Goal: Task Accomplishment & Management: Manage account settings

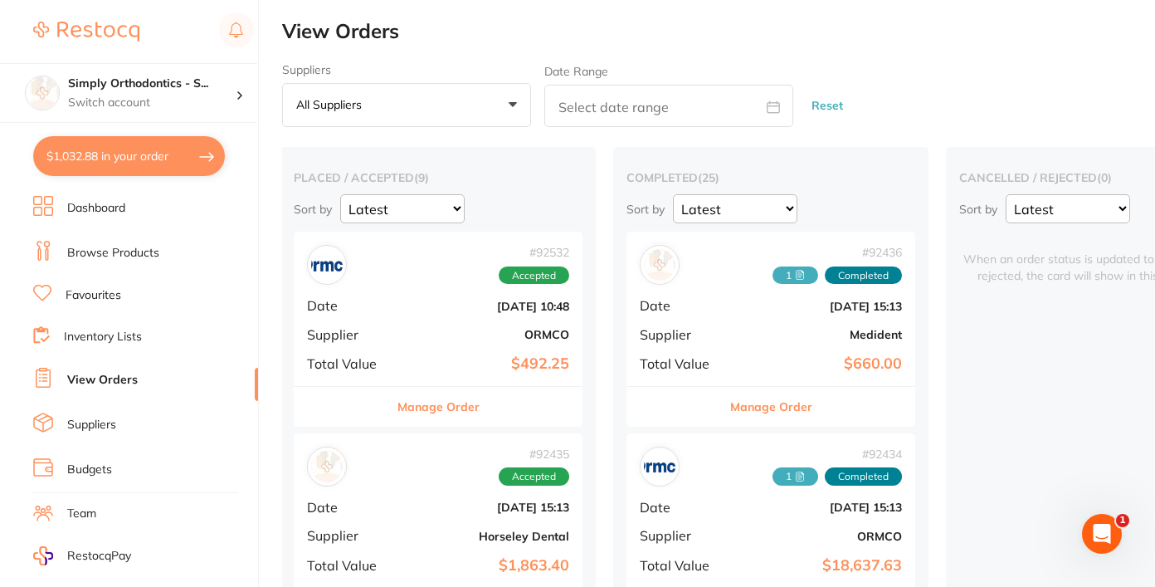
click at [100, 374] on link "View Orders" at bounding box center [102, 380] width 71 height 17
click at [144, 147] on button "$1,032.88 in your order" at bounding box center [129, 156] width 192 height 40
checkbox input "true"
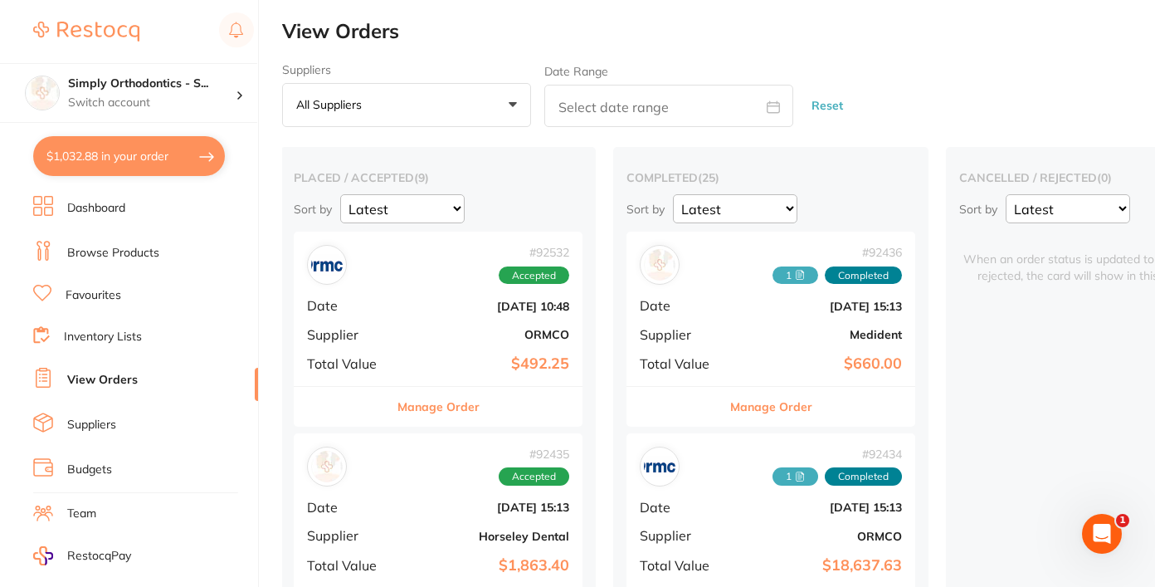
checkbox input "true"
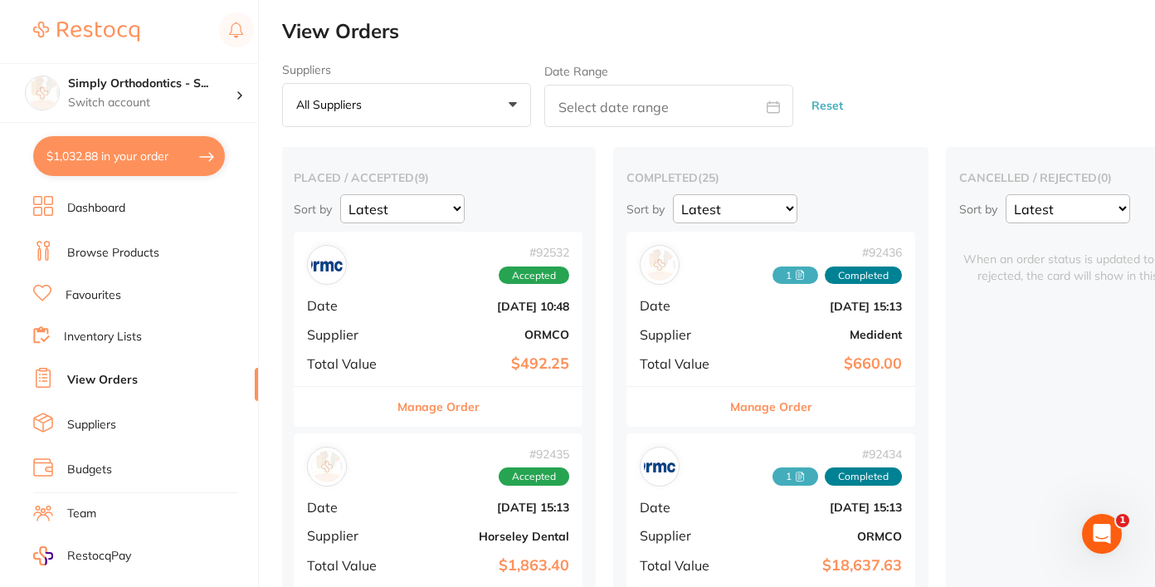
checkbox input "true"
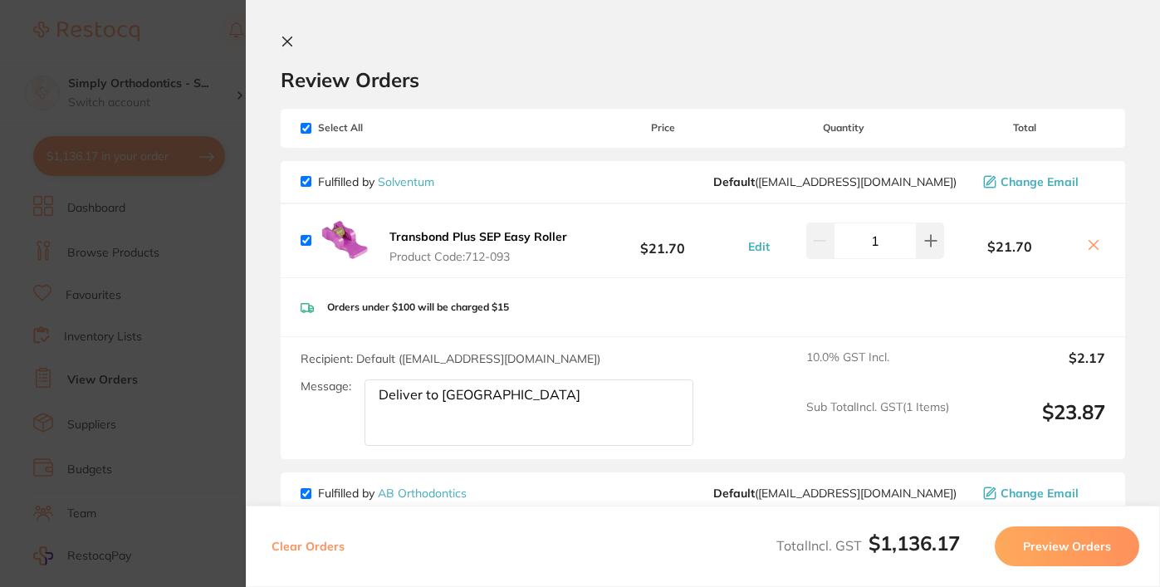
click at [286, 39] on icon at bounding box center [287, 41] width 9 height 9
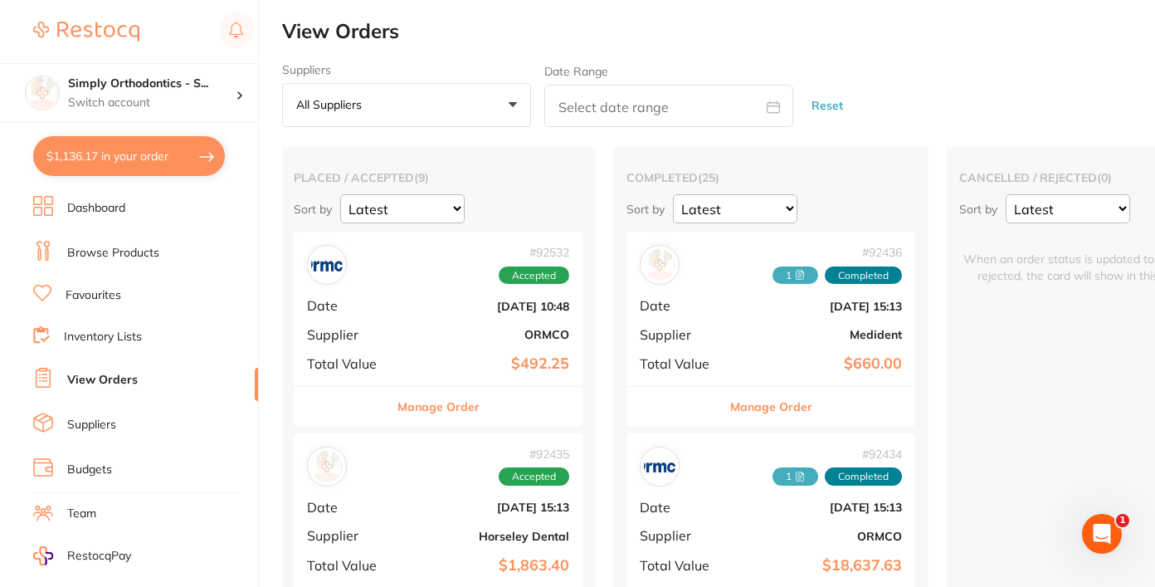
click at [90, 296] on link "Favourites" at bounding box center [94, 295] width 56 height 17
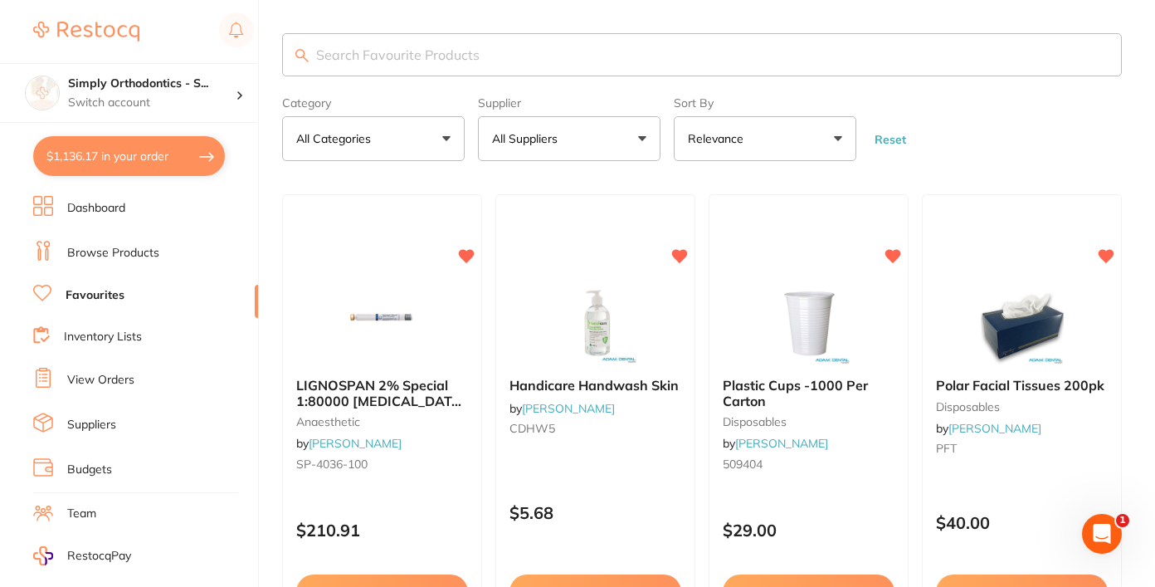
click at [470, 61] on input "search" at bounding box center [702, 54] width 840 height 43
click at [417, 44] on input "search" at bounding box center [702, 54] width 840 height 43
click at [426, 63] on input "search" at bounding box center [702, 54] width 840 height 43
type input "mirror"
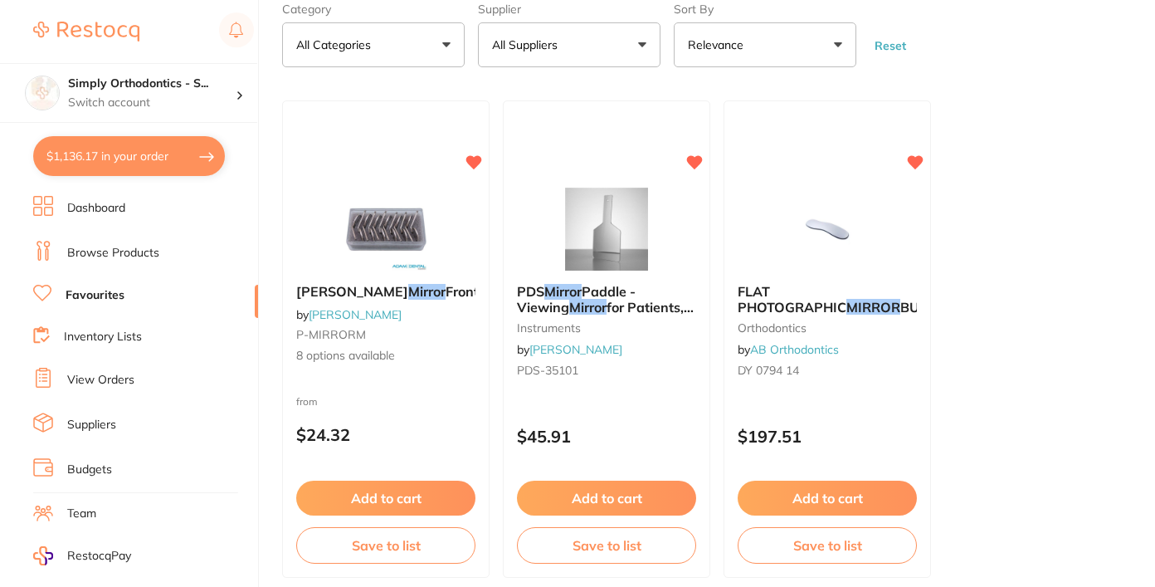
scroll to position [97, 0]
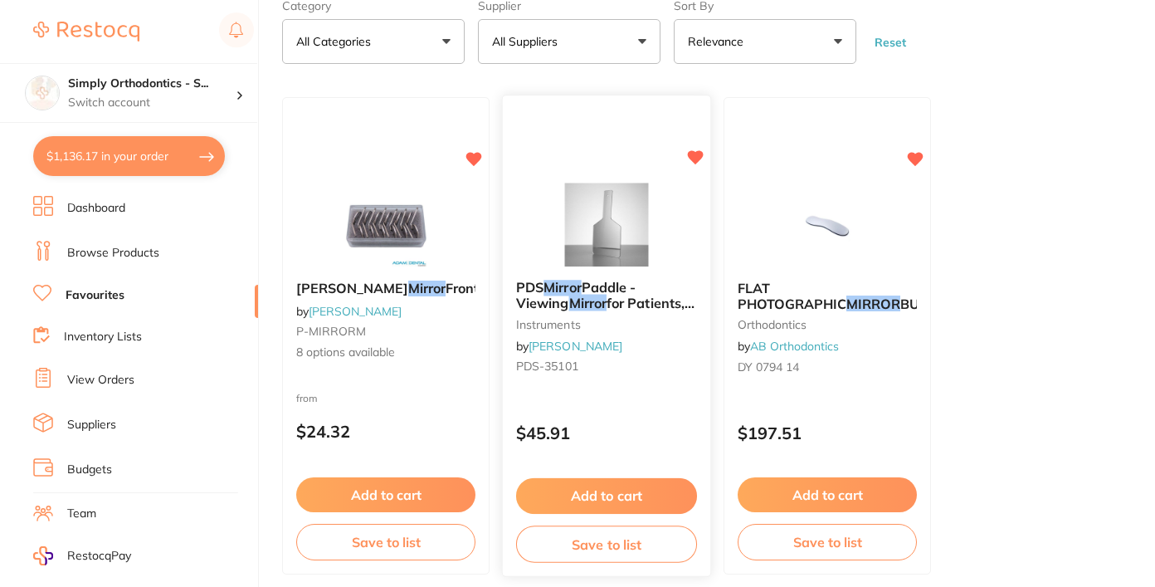
click at [604, 224] on img at bounding box center [606, 225] width 109 height 84
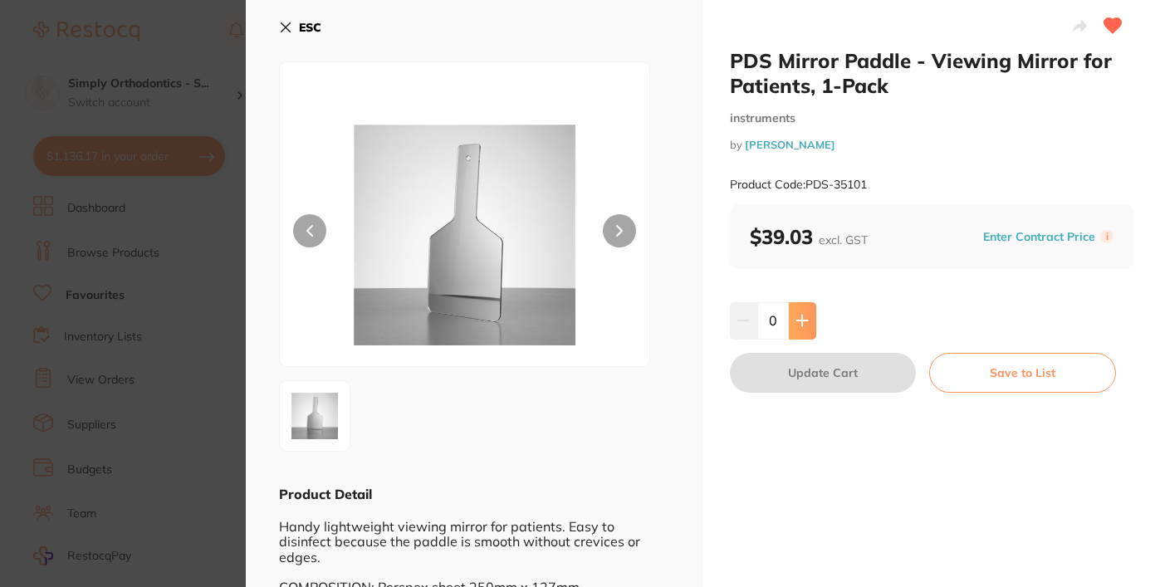
click at [795, 328] on button at bounding box center [802, 320] width 27 height 37
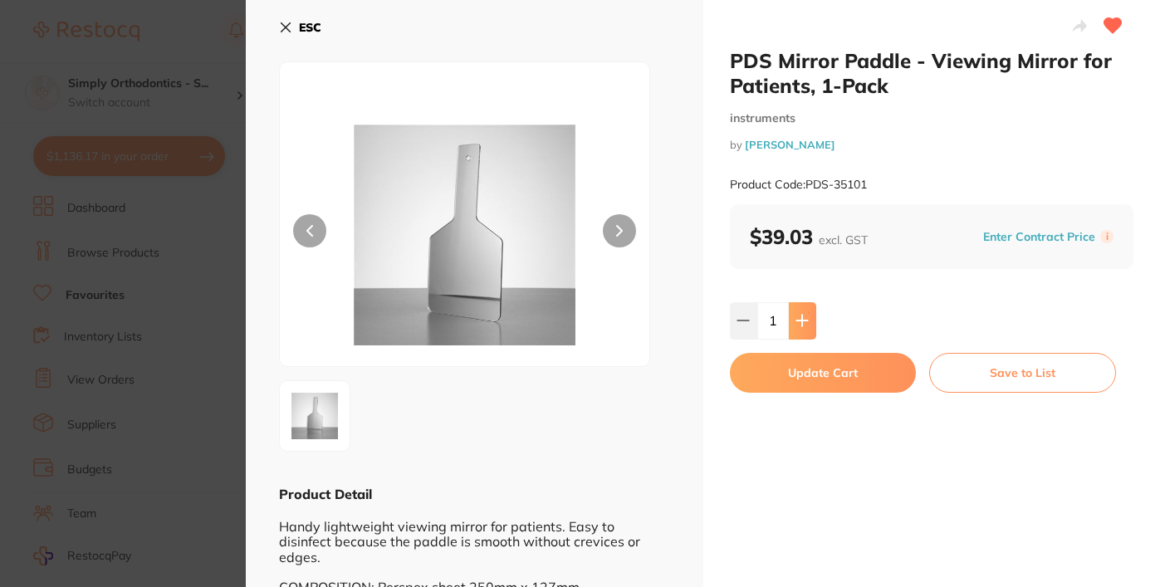
type input "1"
click at [851, 374] on button "Update Cart" at bounding box center [823, 373] width 187 height 40
checkbox input "false"
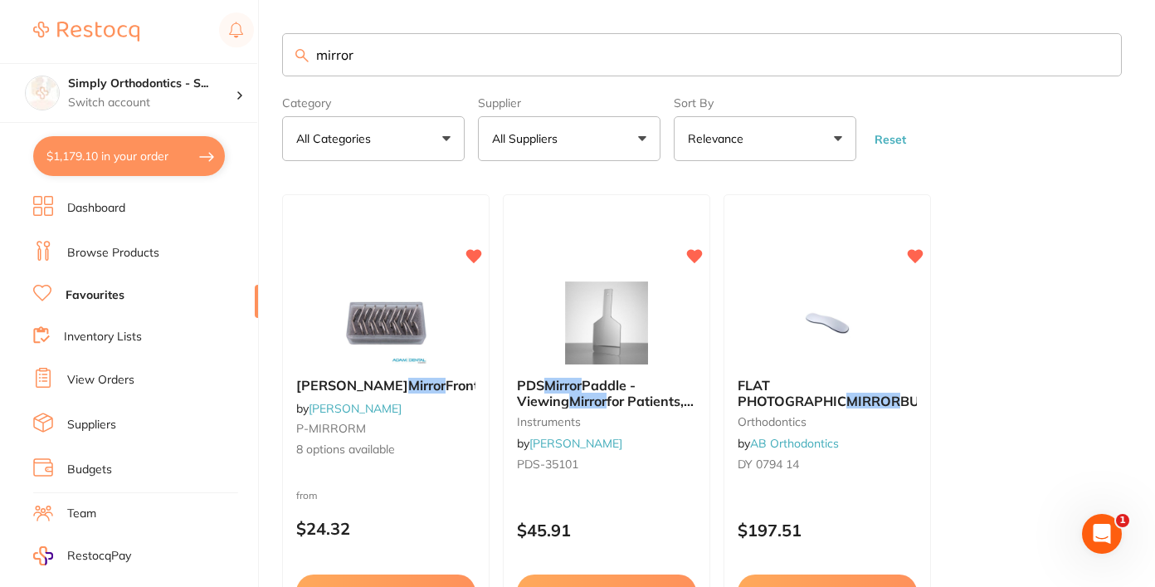
click at [1102, 55] on input "mirror" at bounding box center [702, 54] width 840 height 43
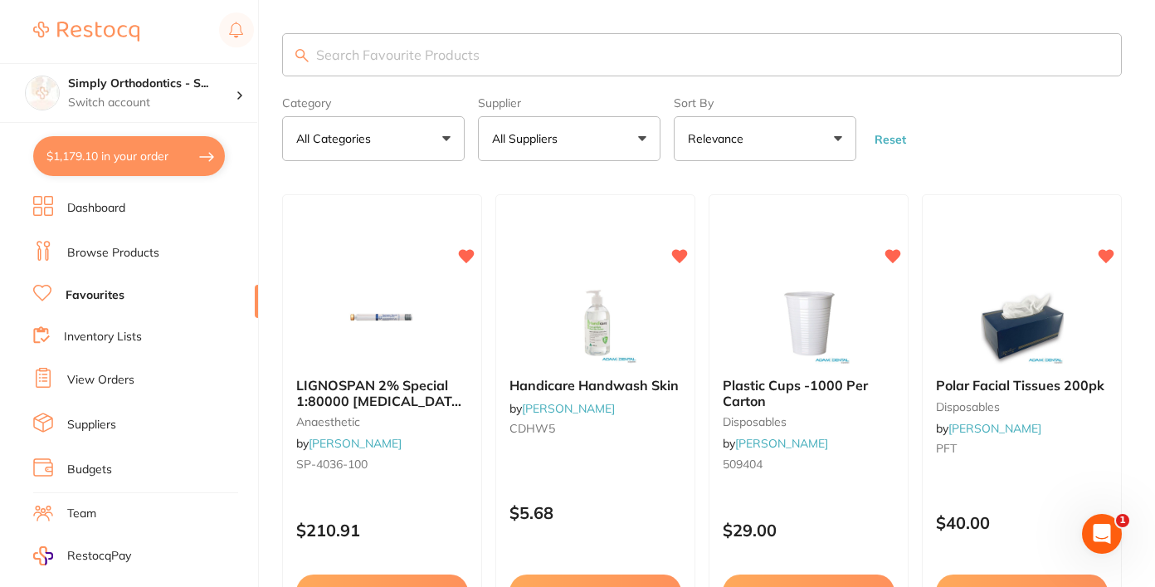
click at [613, 137] on button "All Suppliers" at bounding box center [569, 138] width 183 height 45
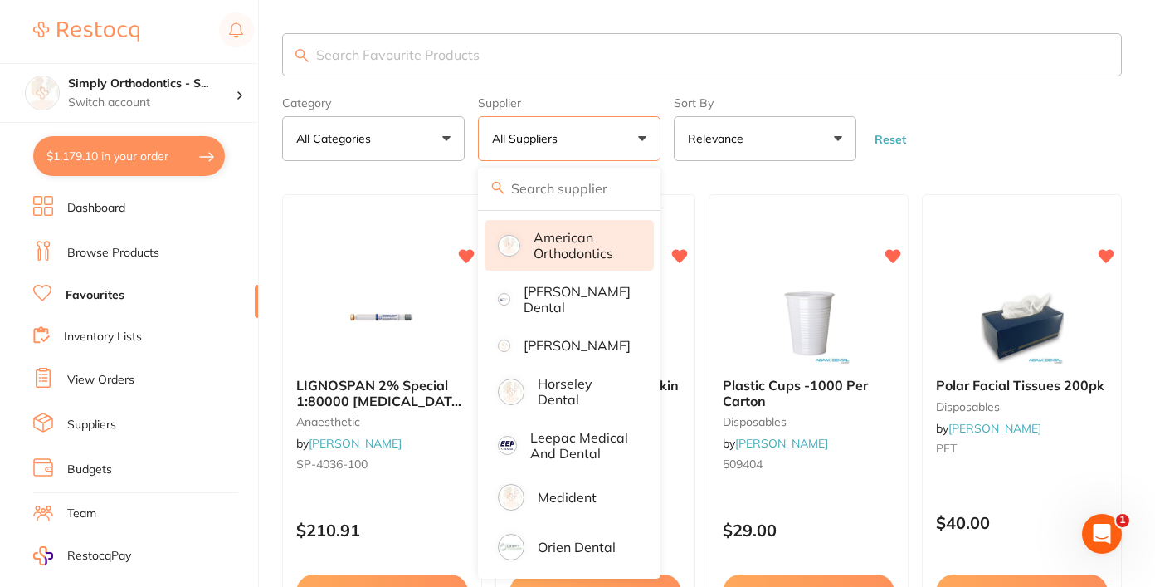
scroll to position [134, 0]
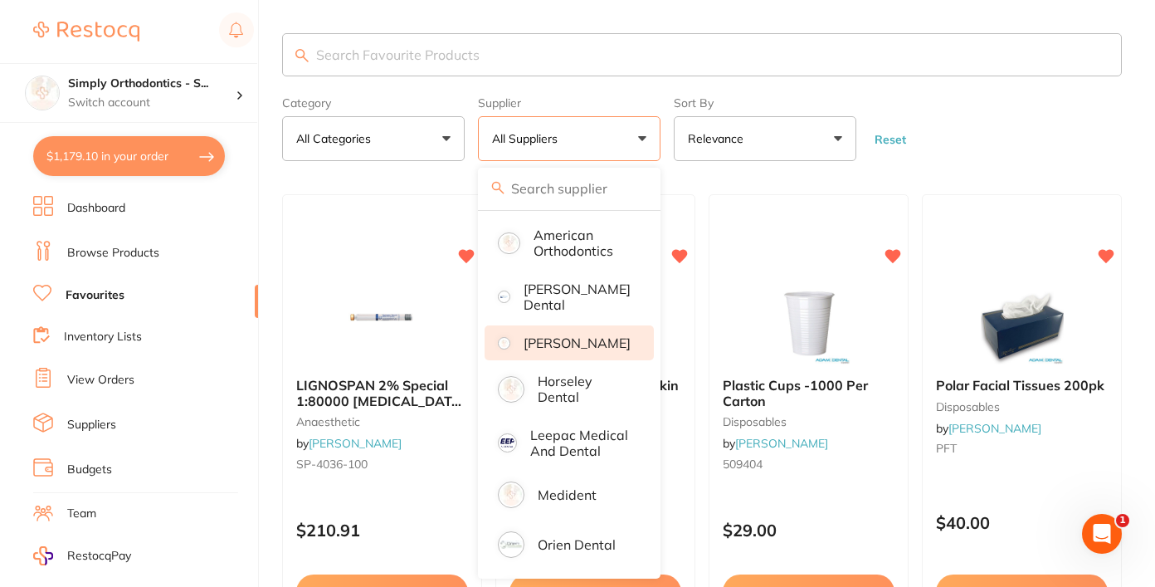
click at [585, 350] on p "[PERSON_NAME]" at bounding box center [577, 342] width 107 height 15
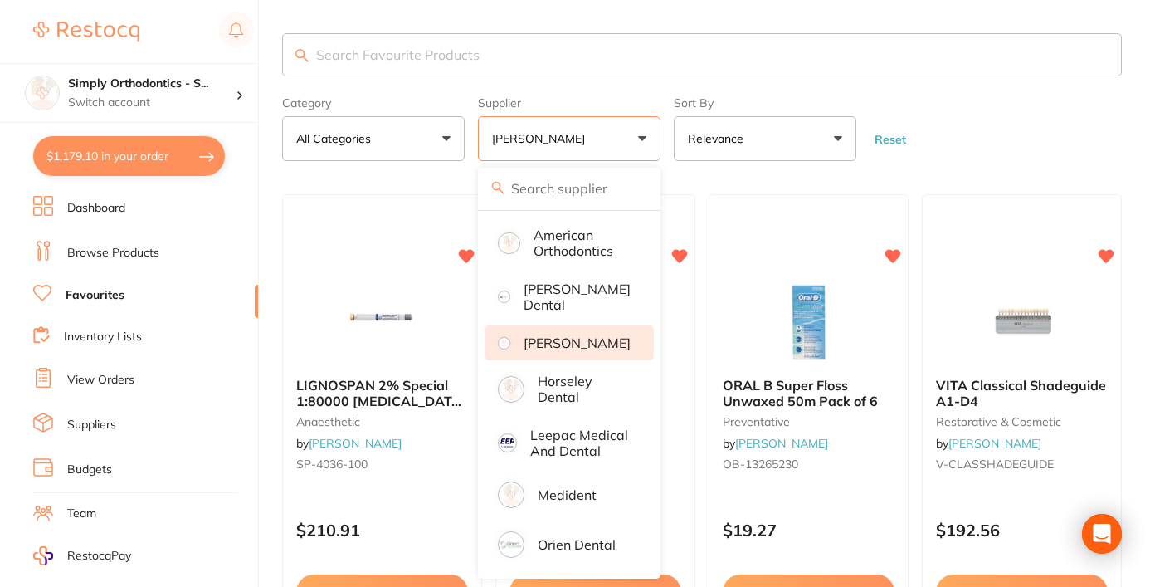
click at [995, 121] on form "Category All Categories All Categories anaesthetic disposables handpieces instr…" at bounding box center [702, 125] width 840 height 71
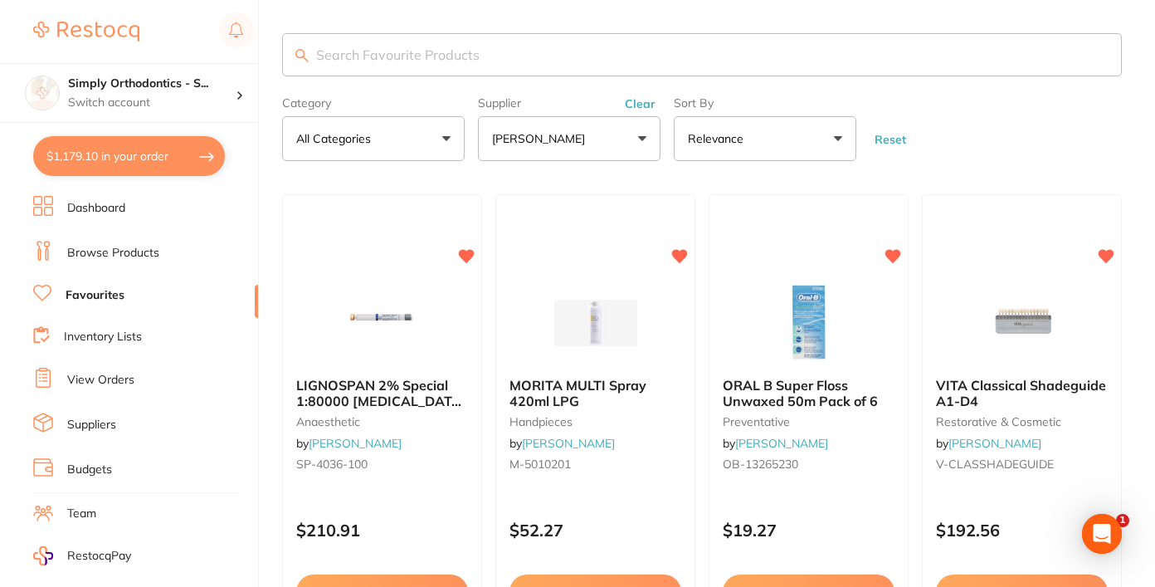
scroll to position [0, 0]
click at [127, 257] on link "Browse Products" at bounding box center [113, 253] width 92 height 17
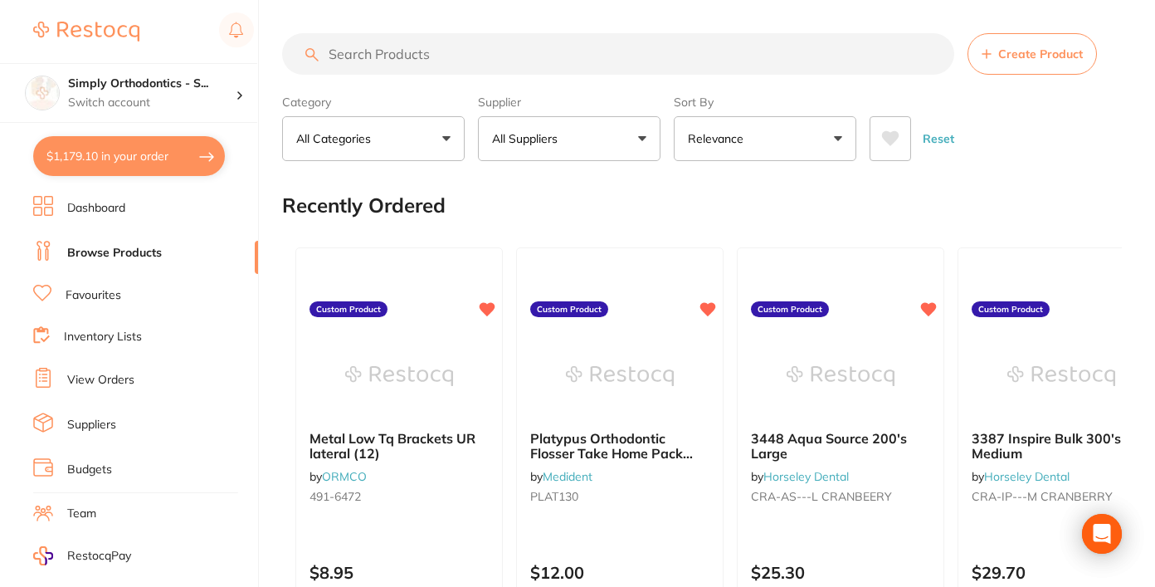
click at [581, 156] on button "All Suppliers" at bounding box center [569, 138] width 183 height 45
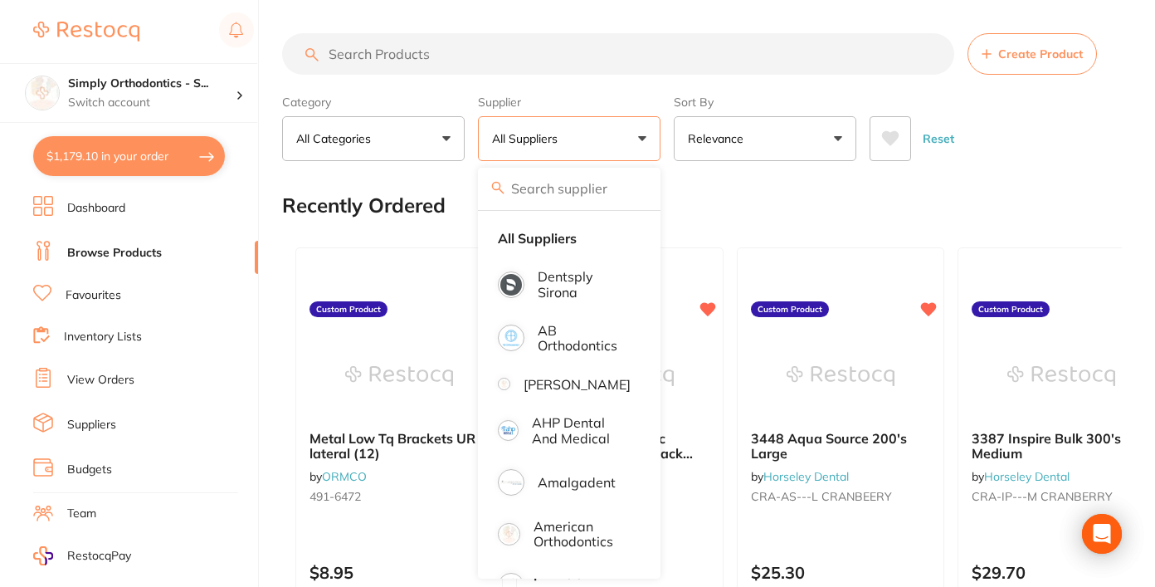
click at [631, 148] on button "All Suppliers" at bounding box center [569, 138] width 183 height 45
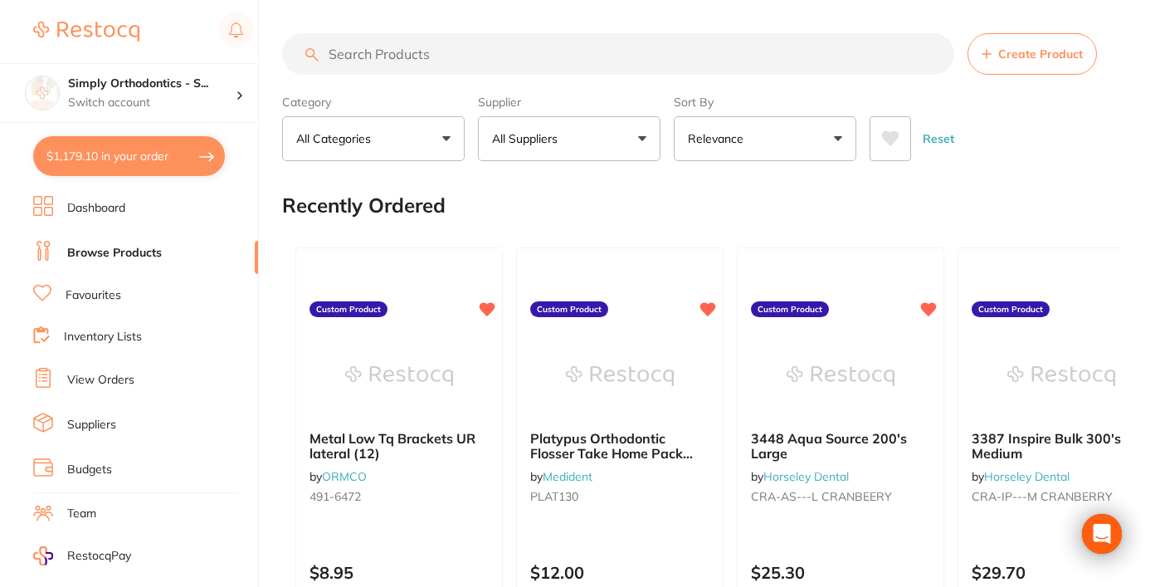
click at [578, 136] on button "All Suppliers" at bounding box center [569, 138] width 183 height 45
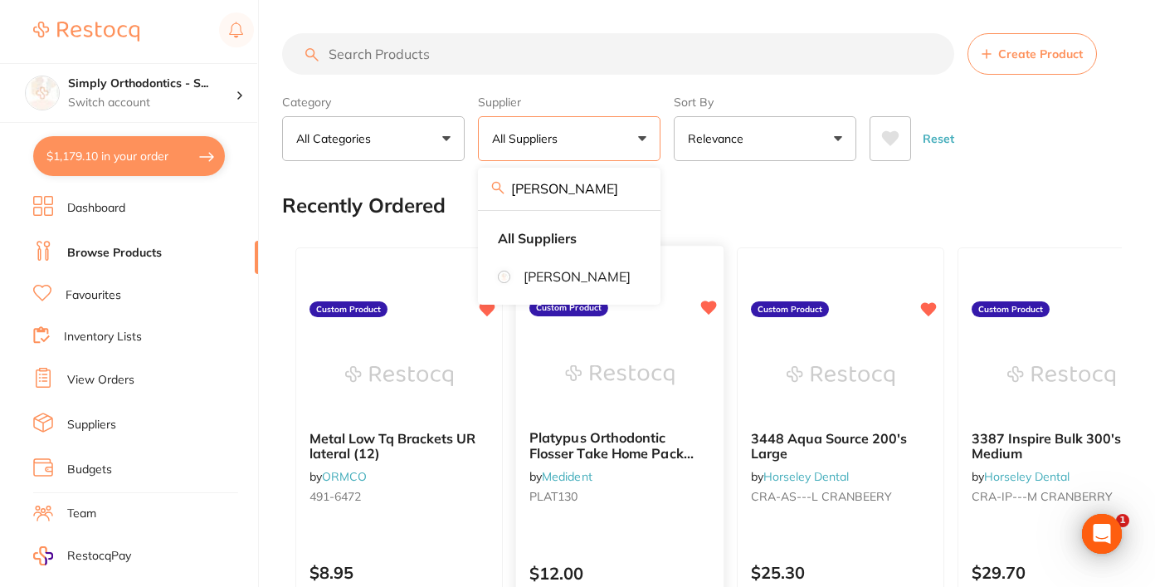
type input "[PERSON_NAME]"
drag, startPoint x: 610, startPoint y: 466, endPoint x: 573, endPoint y: 298, distance: 171.8
click at [573, 284] on p "[PERSON_NAME]" at bounding box center [577, 276] width 107 height 15
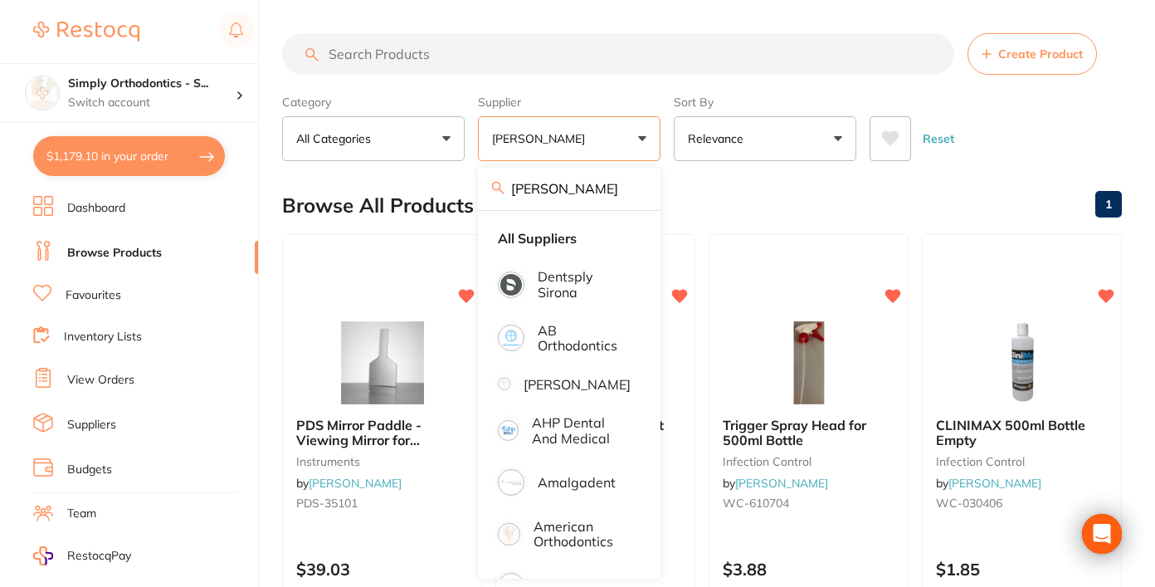
click at [469, 59] on input "search" at bounding box center [618, 54] width 672 height 42
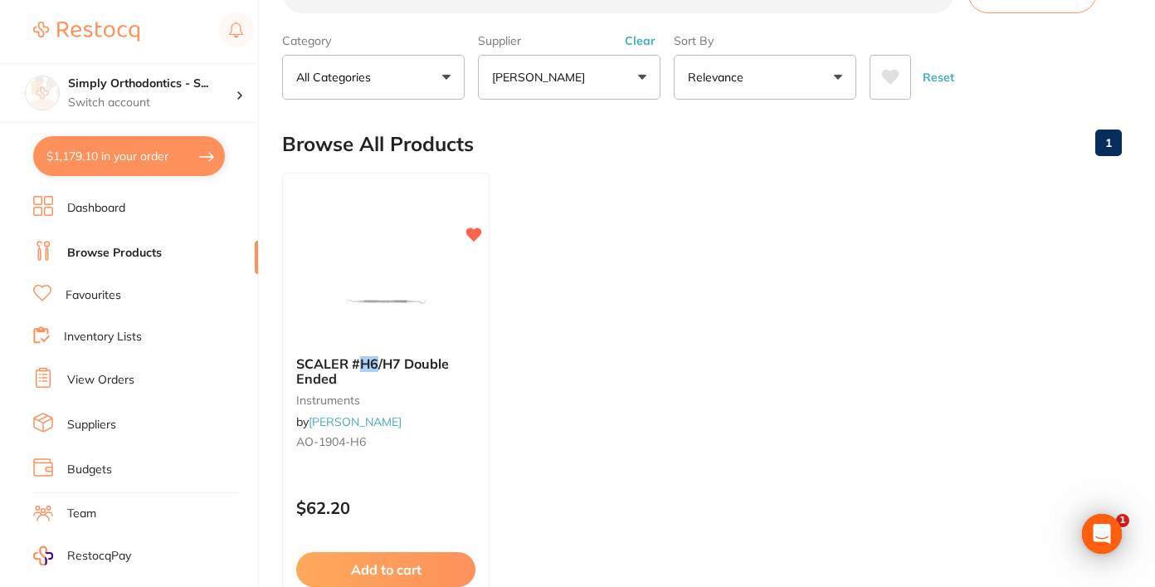
scroll to position [64, 0]
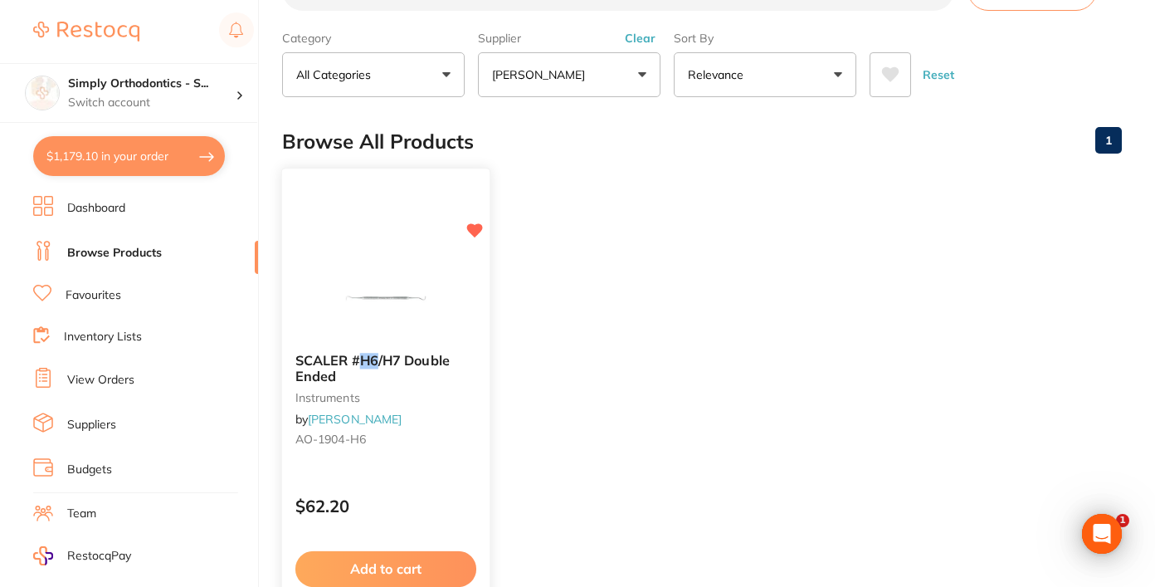
type input "h6"
click at [364, 266] on img at bounding box center [385, 298] width 109 height 84
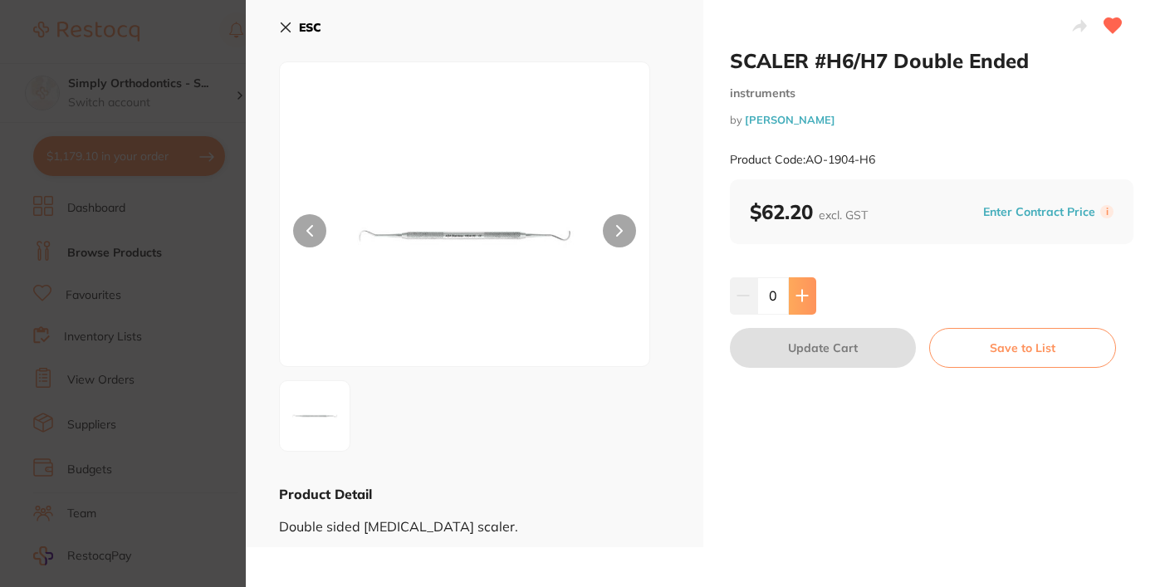
click at [795, 297] on icon at bounding box center [801, 295] width 13 height 13
type input "3"
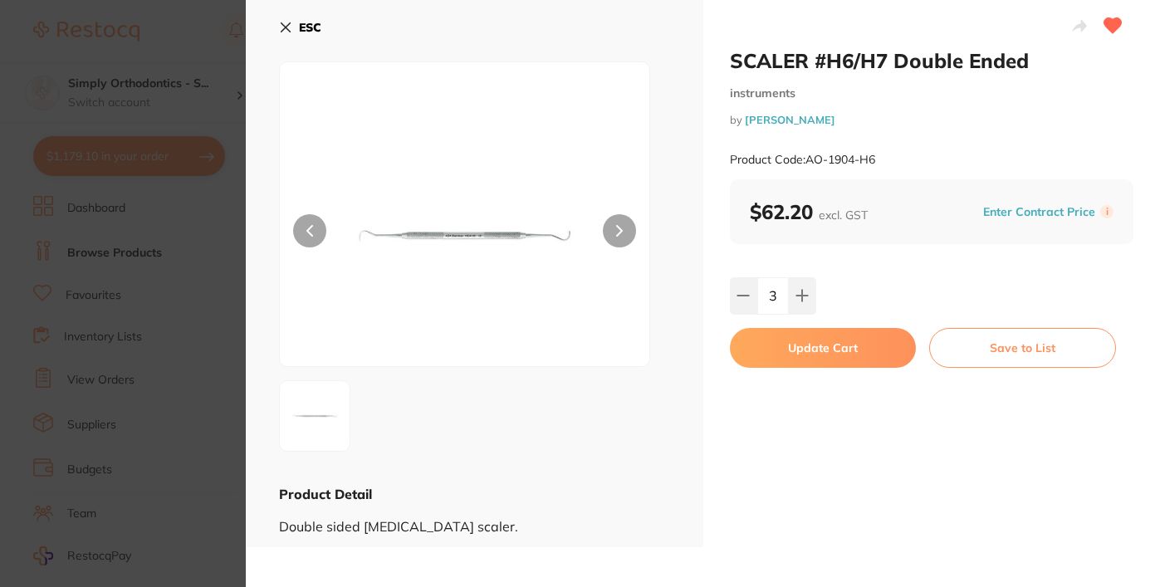
click at [823, 352] on button "Update Cart" at bounding box center [823, 348] width 187 height 40
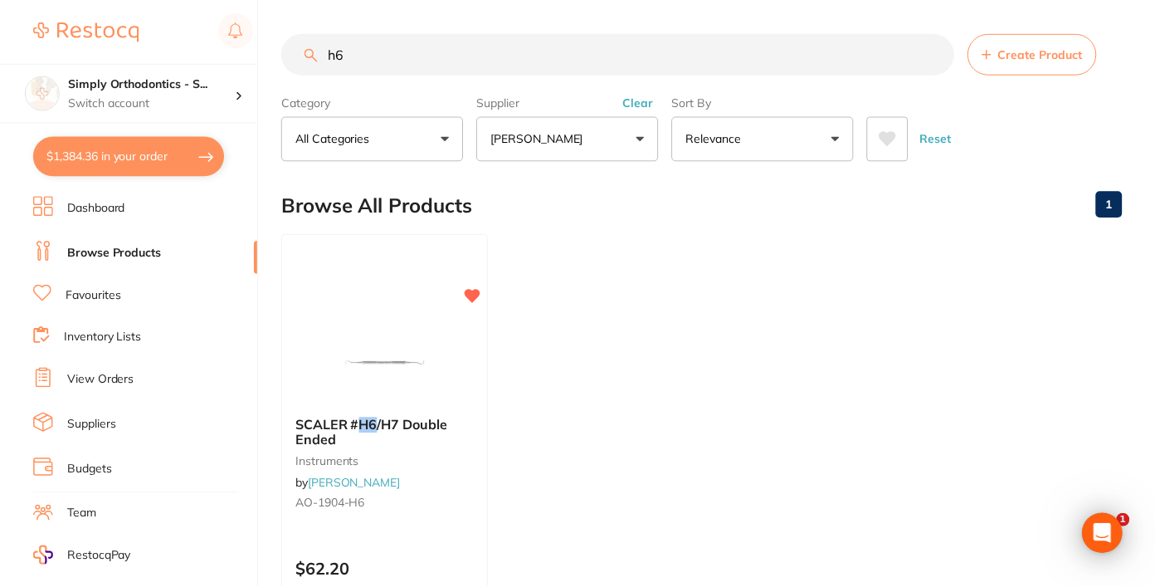
scroll to position [64, 0]
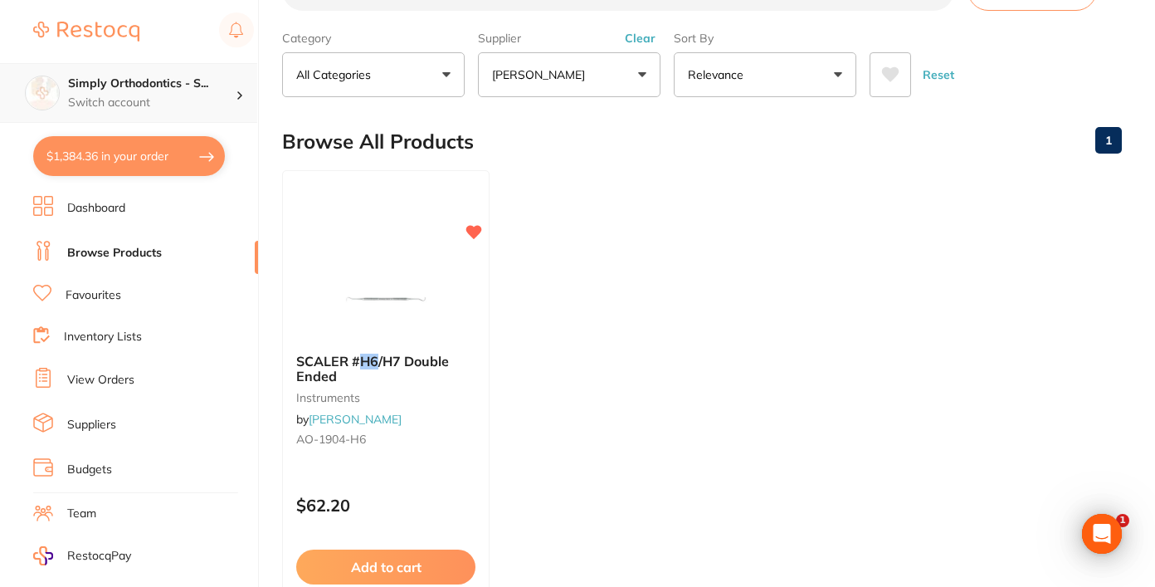
click at [198, 91] on h4 "Simply Orthodontics - S..." at bounding box center [152, 84] width 168 height 17
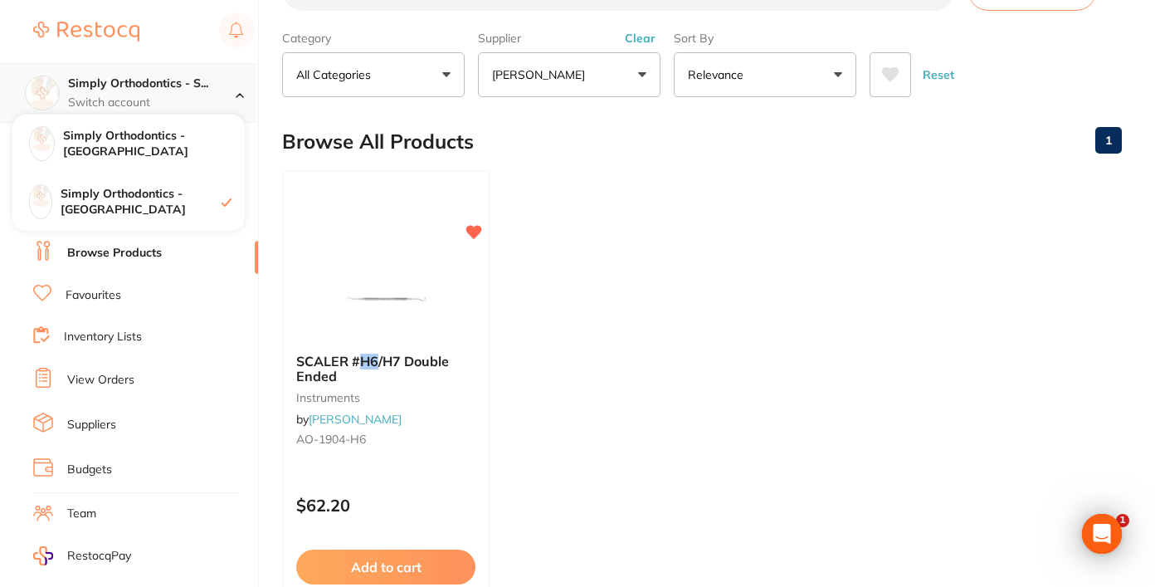
click at [198, 91] on h4 "Simply Orthodontics - S..." at bounding box center [152, 84] width 168 height 17
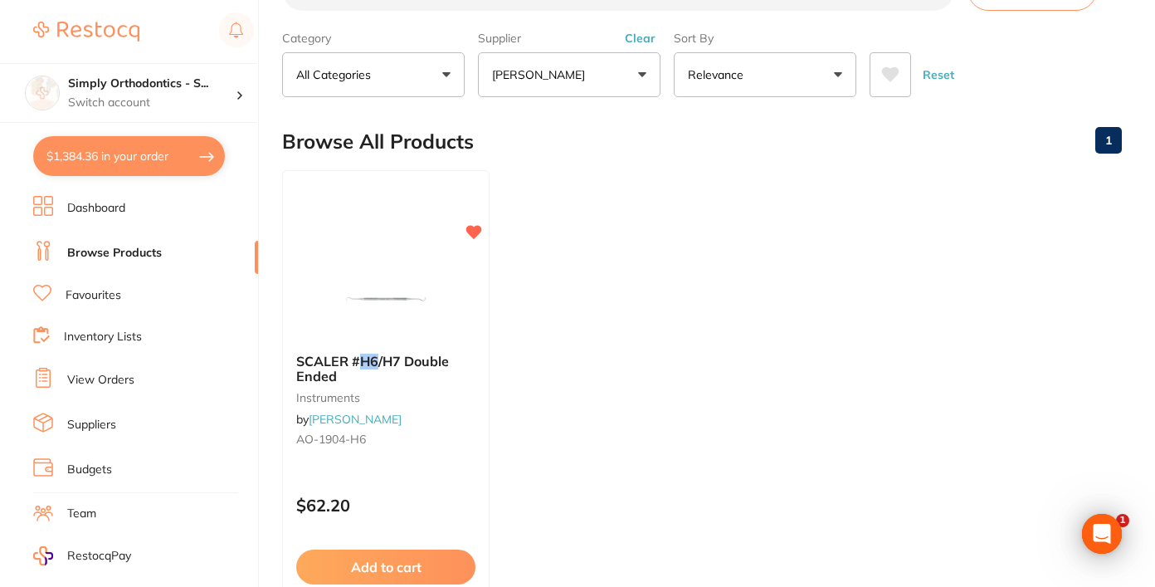
click at [643, 39] on button "Clear" at bounding box center [640, 38] width 41 height 15
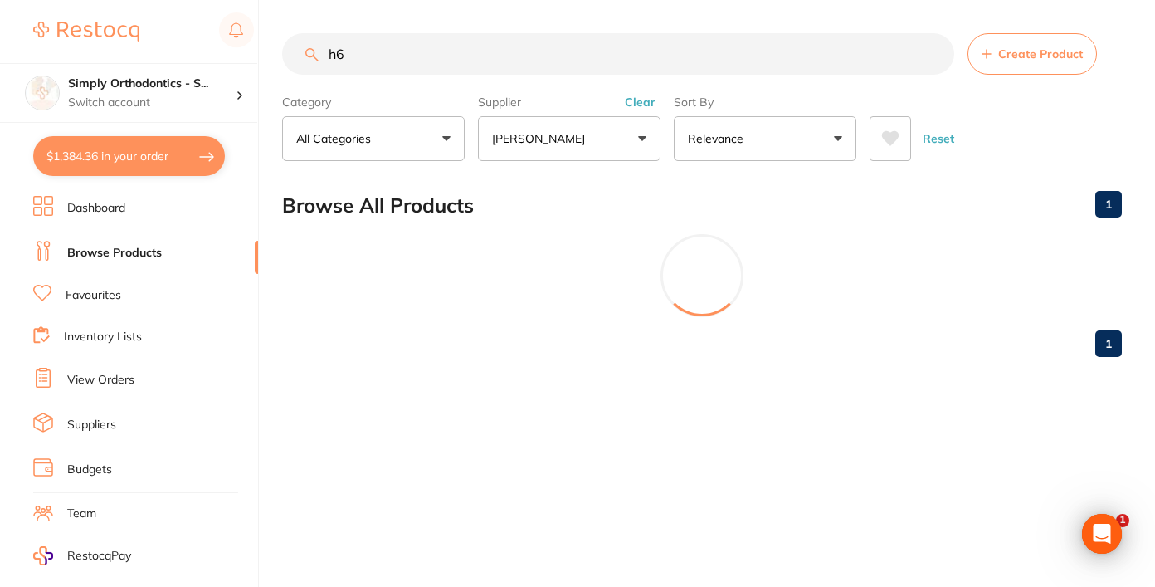
scroll to position [0, 0]
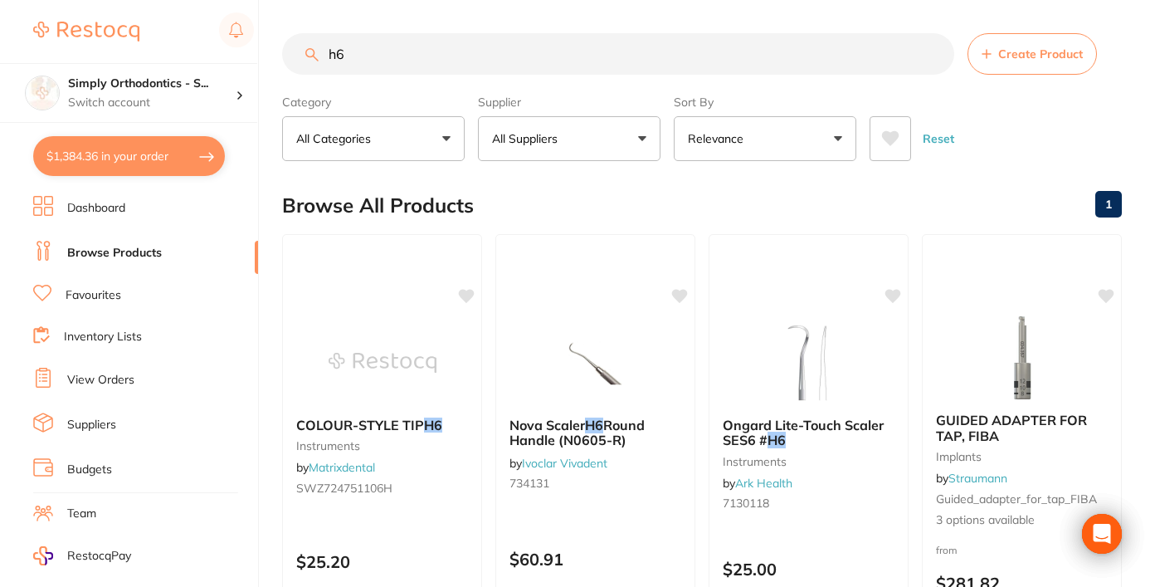
click at [449, 42] on input "h6" at bounding box center [618, 54] width 672 height 42
click at [408, 63] on input "h6" at bounding box center [618, 54] width 672 height 42
type input "h"
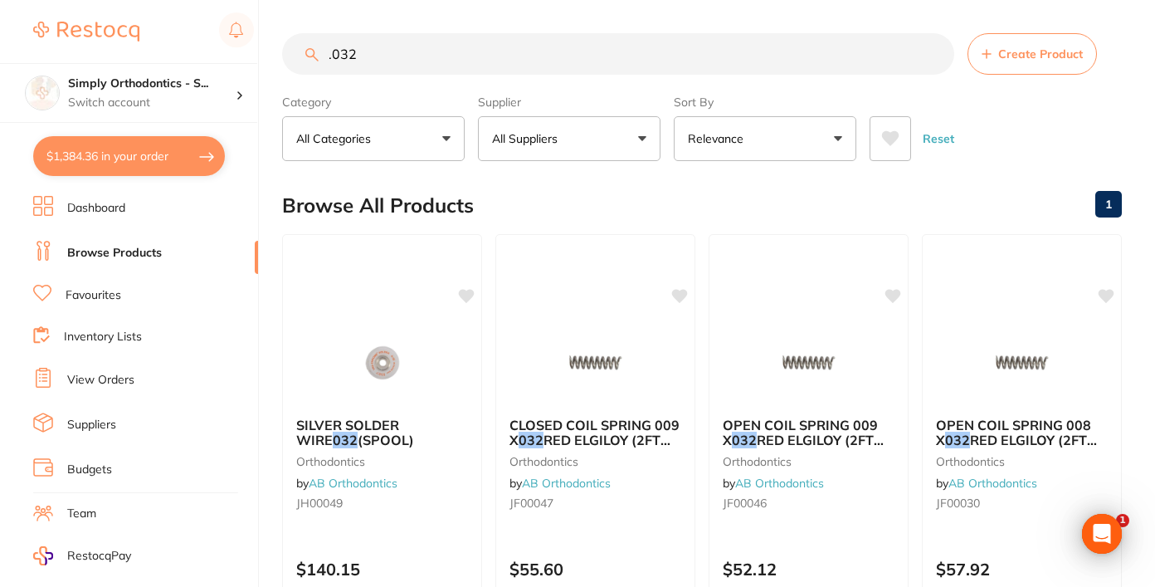
drag, startPoint x: 371, startPoint y: 54, endPoint x: 295, endPoint y: 54, distance: 75.5
click at [295, 54] on input ".032" at bounding box center [618, 54] width 672 height 42
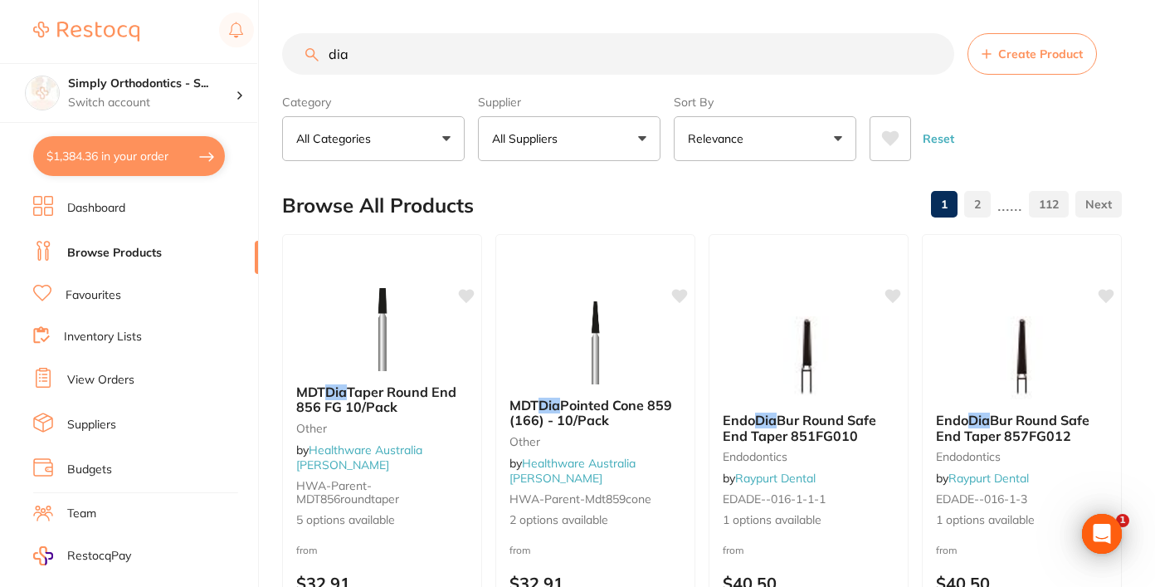
click at [388, 45] on input "dia" at bounding box center [618, 54] width 672 height 42
click at [349, 51] on input "dia" at bounding box center [618, 54] width 672 height 42
type input "d"
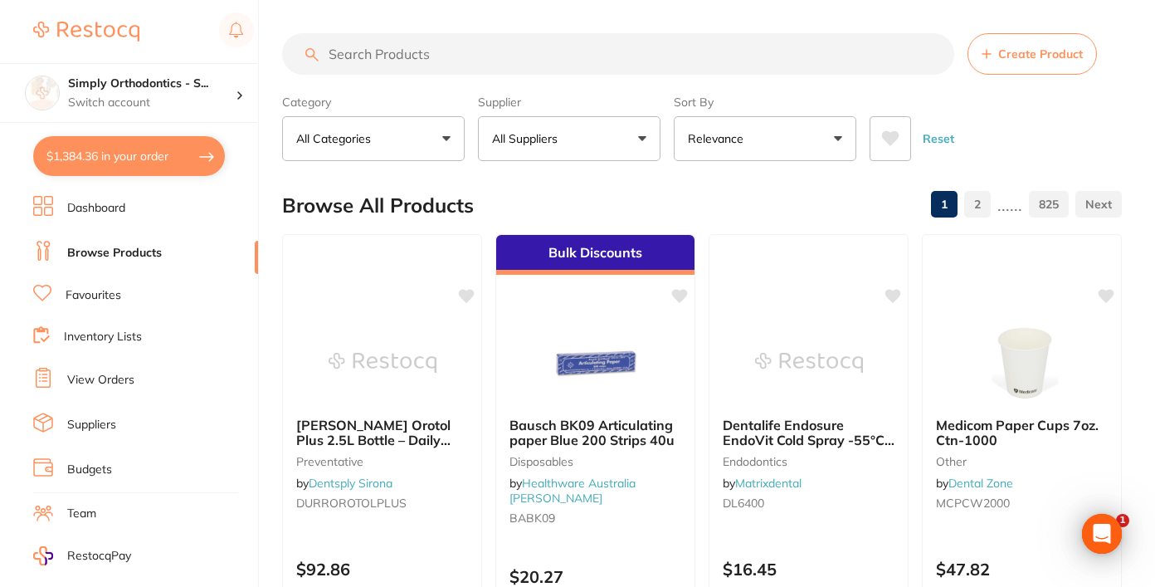
click at [393, 49] on input "search" at bounding box center [618, 54] width 672 height 42
paste input "233-0002"
type input "233-0002"
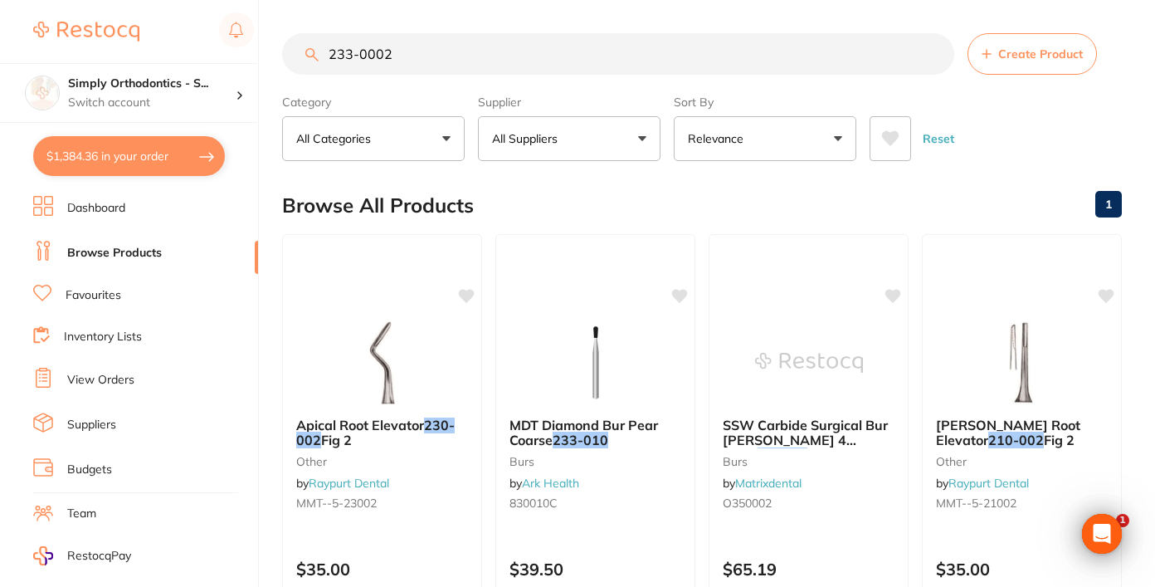
scroll to position [-1, 0]
click at [609, 131] on button "All Suppliers" at bounding box center [569, 138] width 183 height 45
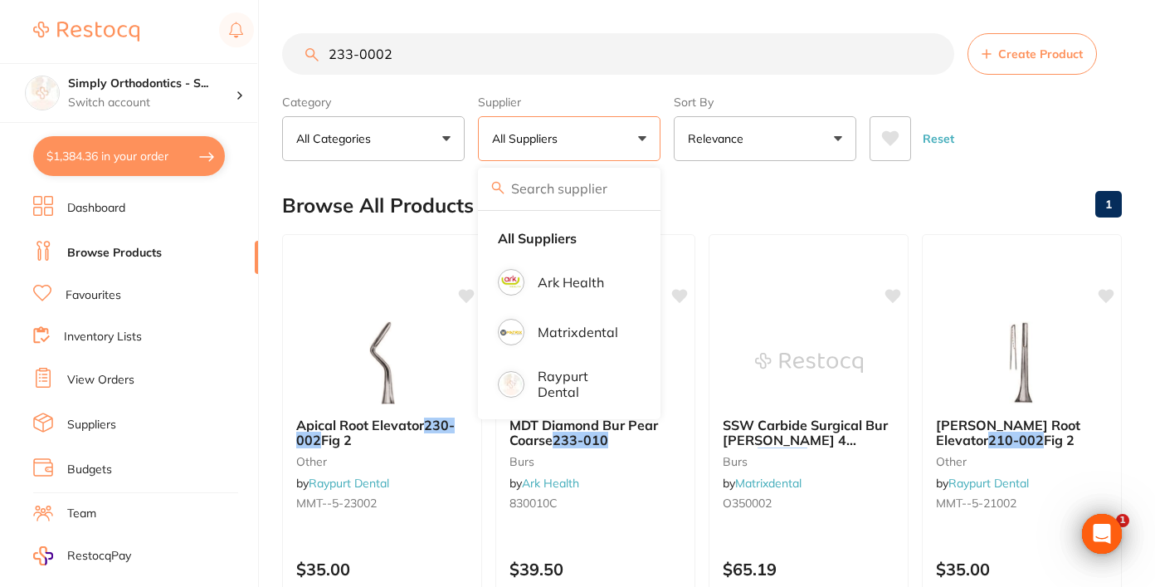
click at [607, 138] on button "All Suppliers" at bounding box center [569, 138] width 183 height 45
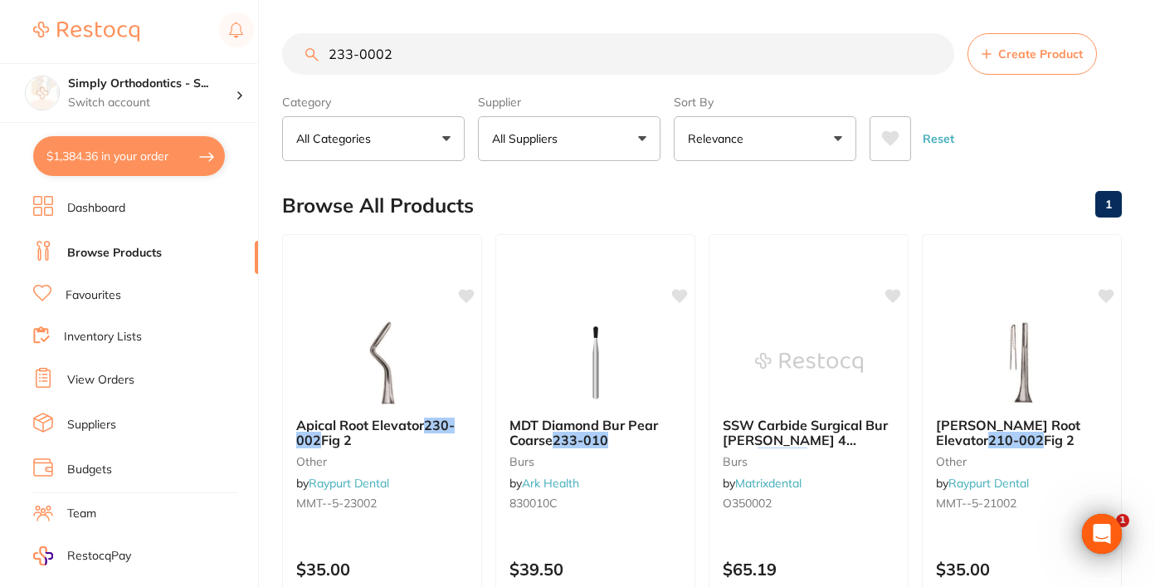
click at [930, 54] on input "233-0002" at bounding box center [618, 54] width 672 height 42
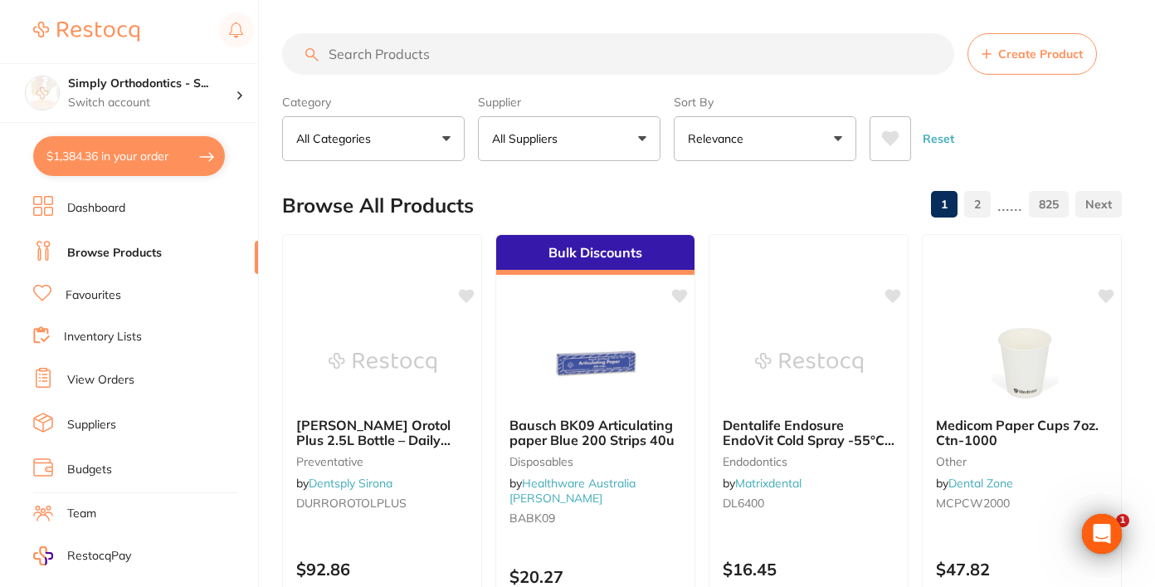
click at [105, 338] on link "Inventory Lists" at bounding box center [103, 337] width 78 height 17
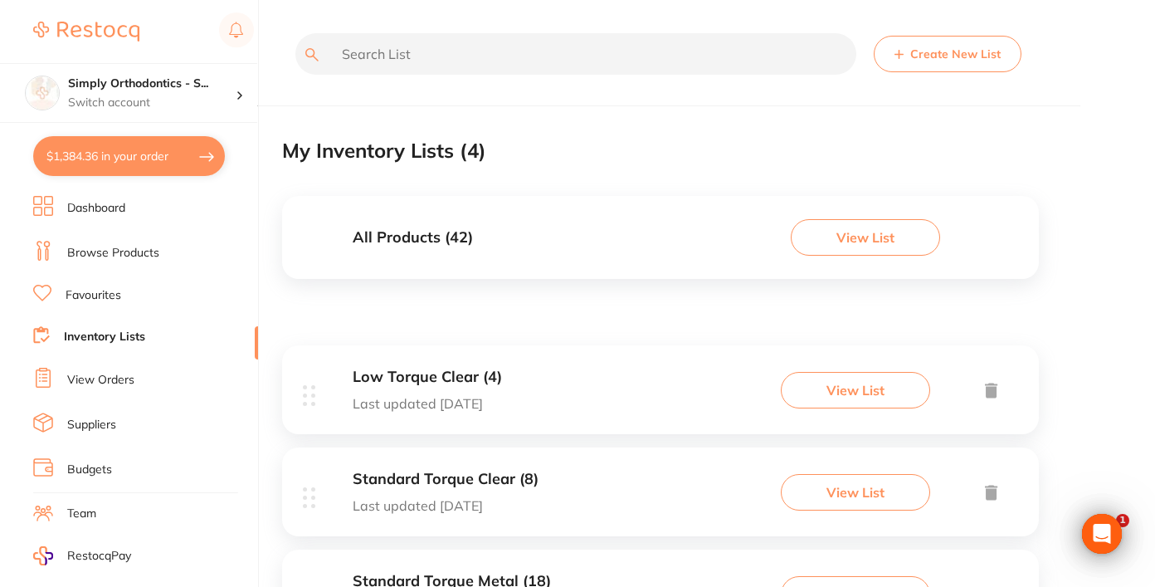
click at [911, 62] on button "Create New List" at bounding box center [948, 54] width 148 height 37
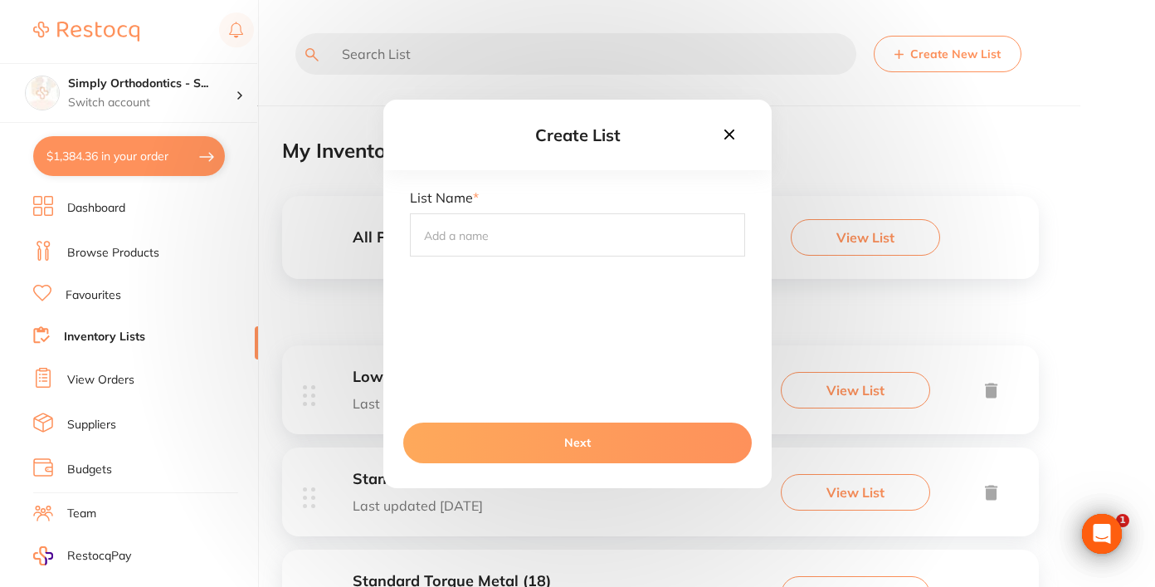
click at [501, 240] on input "text" at bounding box center [577, 234] width 335 height 43
type input "Wires"
click at [545, 444] on button "Next" at bounding box center [577, 442] width 349 height 40
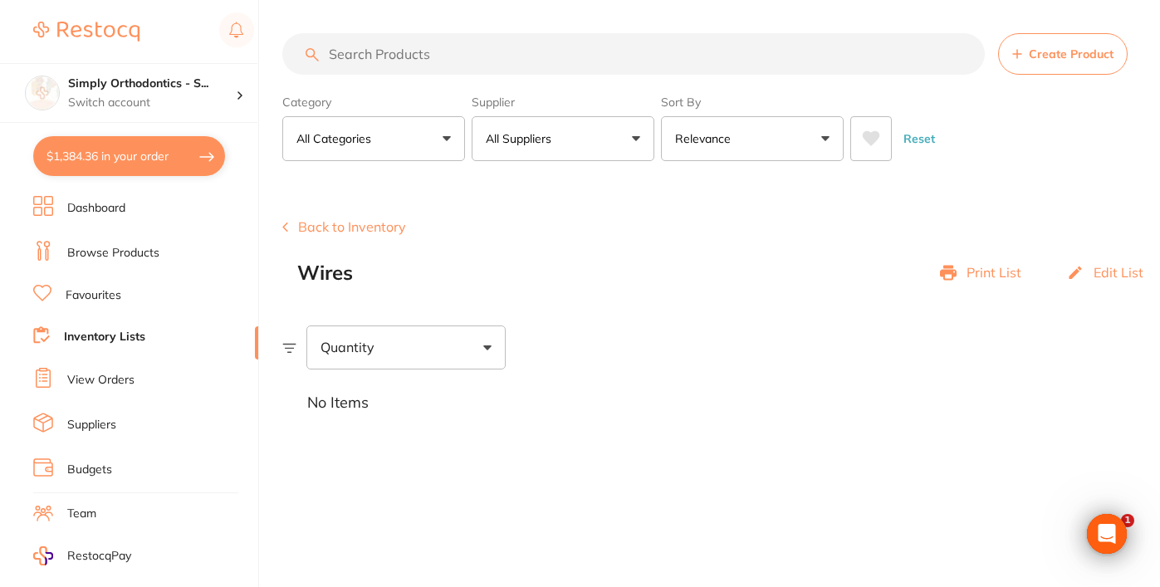
click at [437, 46] on input "search" at bounding box center [633, 54] width 702 height 42
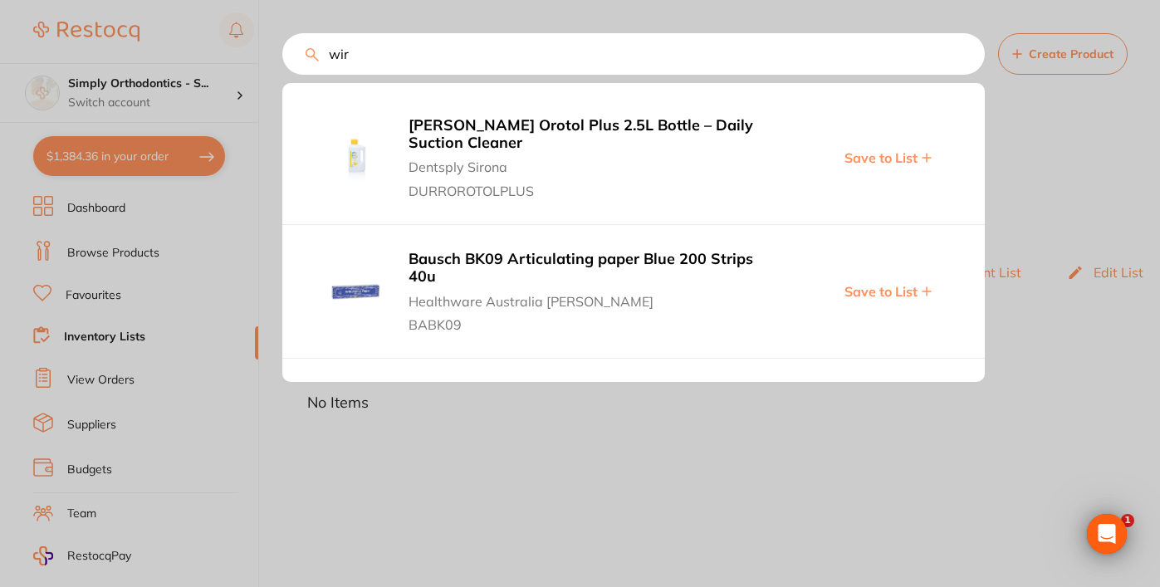
type input "wire"
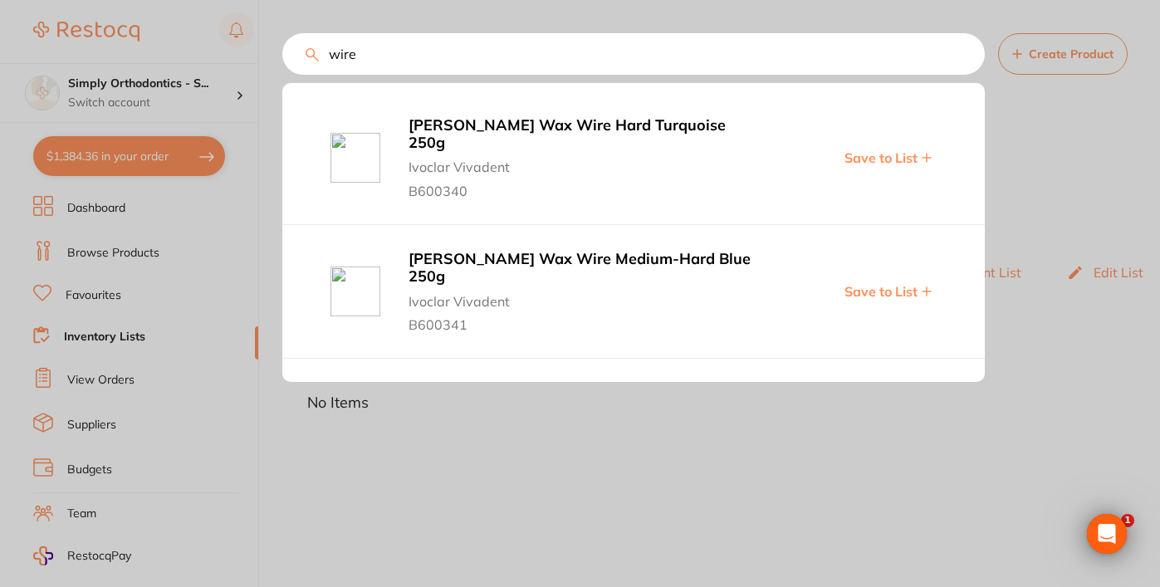
click at [962, 53] on input "wire" at bounding box center [633, 54] width 702 height 42
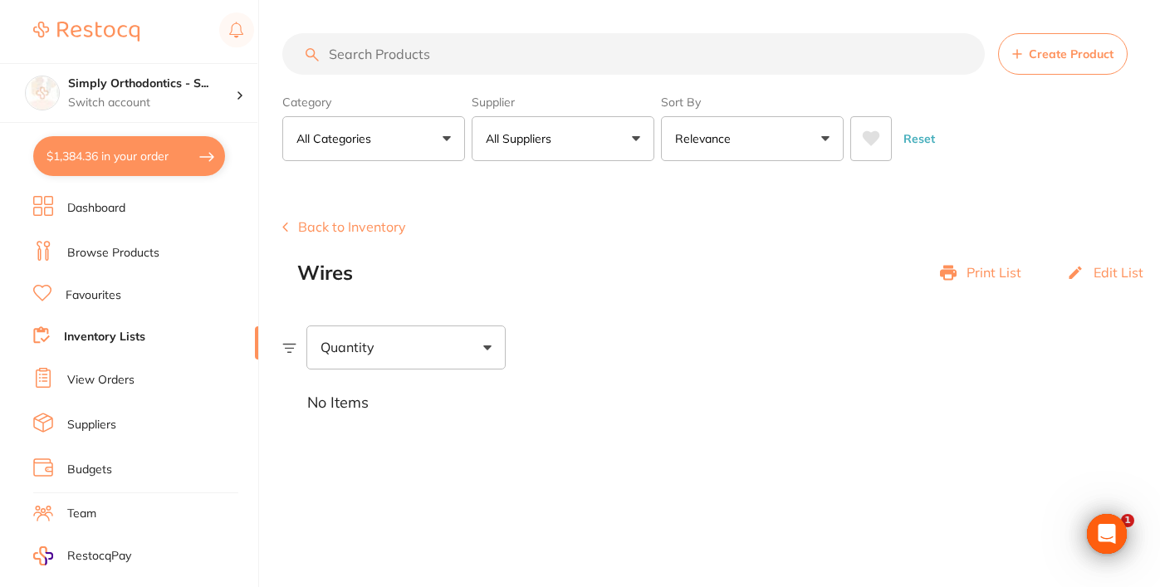
click at [571, 130] on button "All Suppliers" at bounding box center [562, 138] width 183 height 45
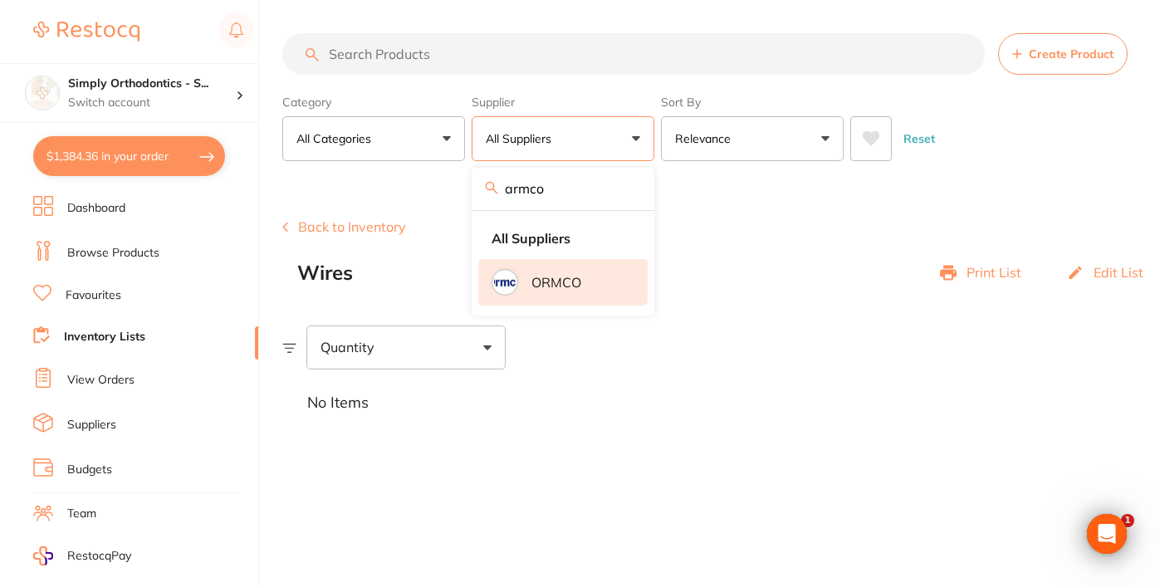
drag, startPoint x: 584, startPoint y: 354, endPoint x: 564, endPoint y: 287, distance: 69.9
click at [564, 287] on p "ORMCO" at bounding box center [556, 282] width 50 height 15
click at [501, 52] on input "search" at bounding box center [633, 54] width 702 height 42
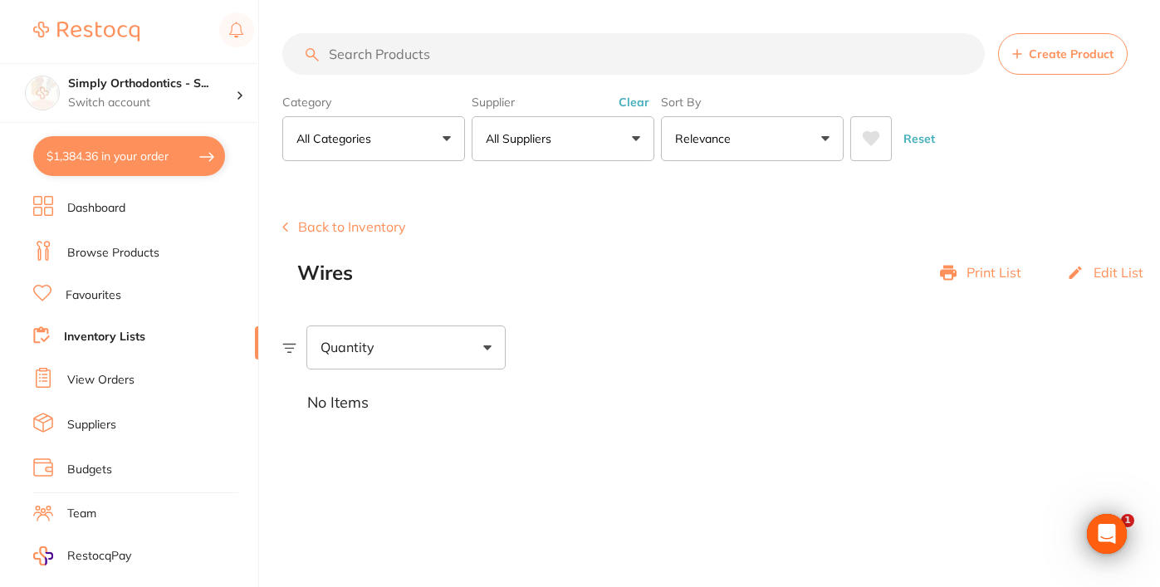
click at [560, 127] on button "All Suppliers" at bounding box center [562, 138] width 183 height 45
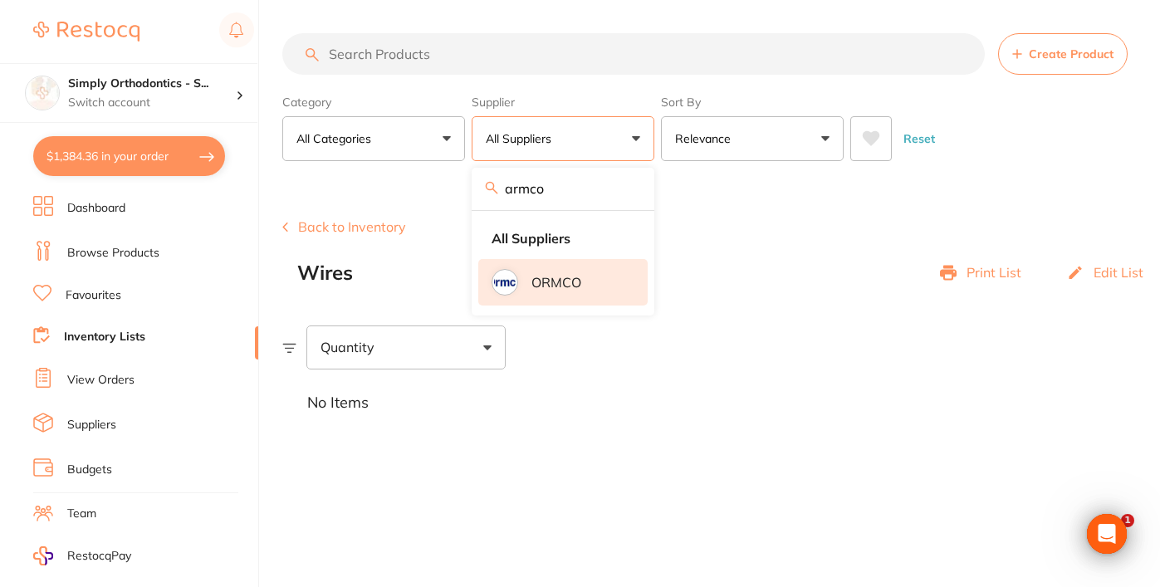
drag, startPoint x: 554, startPoint y: 222, endPoint x: 545, endPoint y: 291, distance: 69.6
click at [545, 290] on p "ORMCO" at bounding box center [556, 282] width 50 height 15
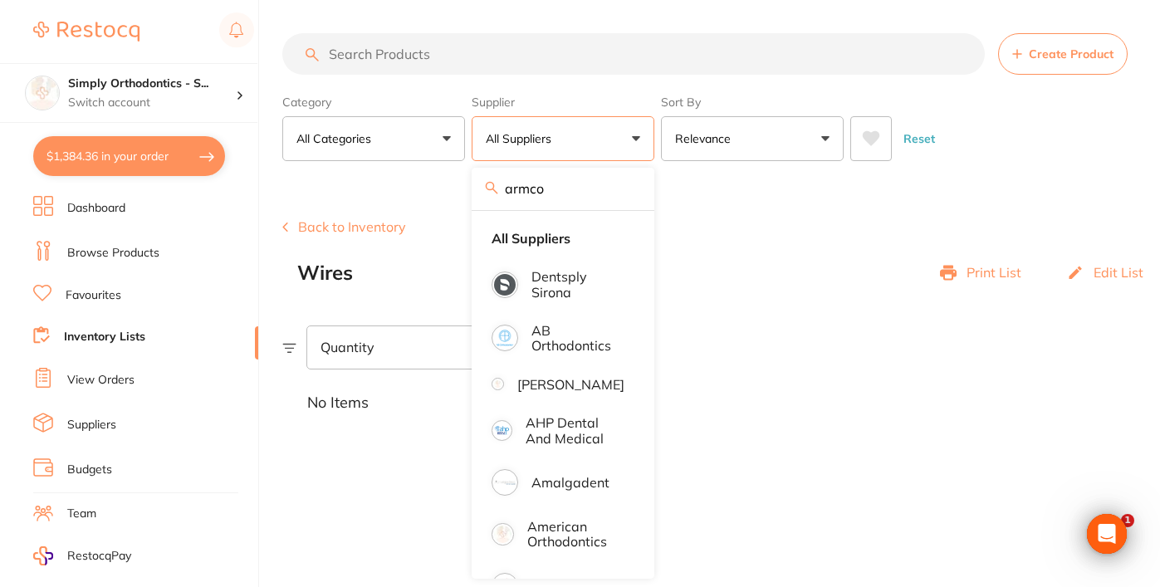
drag, startPoint x: 540, startPoint y: 192, endPoint x: 422, endPoint y: 202, distance: 119.1
click at [422, 202] on main "Create Product Category All Categories All Categories 3D Printing anaesthetic a…" at bounding box center [720, 293] width 877 height 587
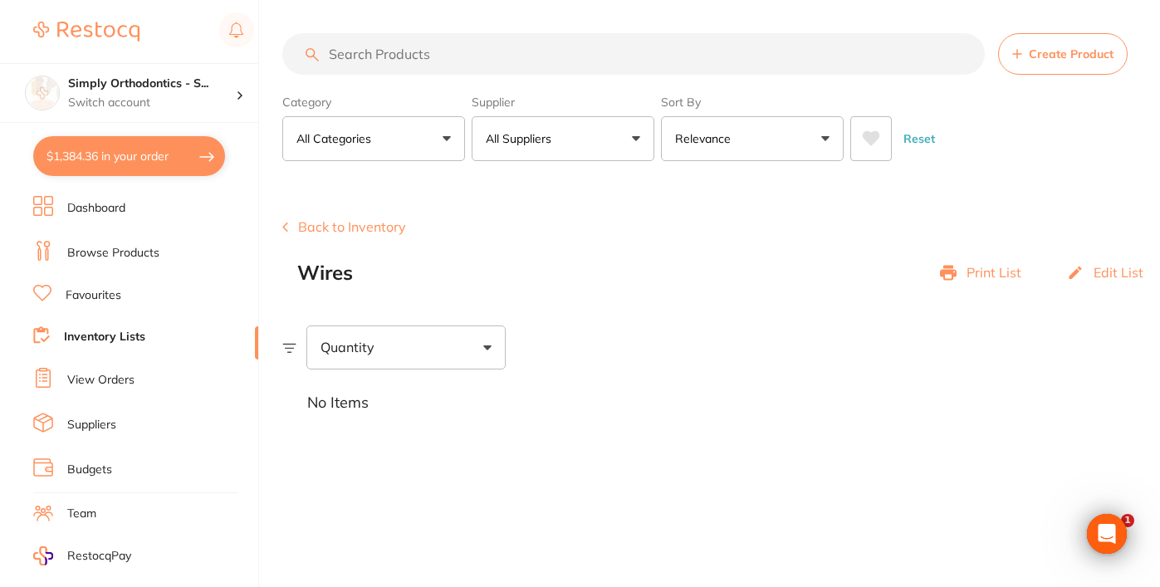
type input "arm"
click at [591, 132] on button "All Suppliers" at bounding box center [562, 138] width 183 height 45
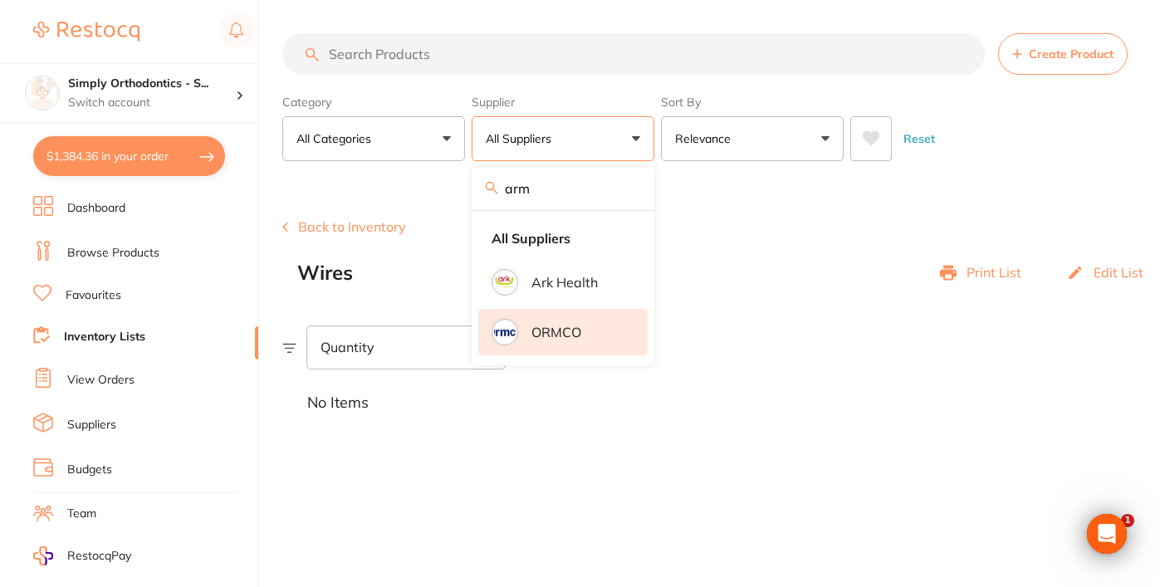
click at [536, 329] on li "ORMCO" at bounding box center [562, 332] width 169 height 46
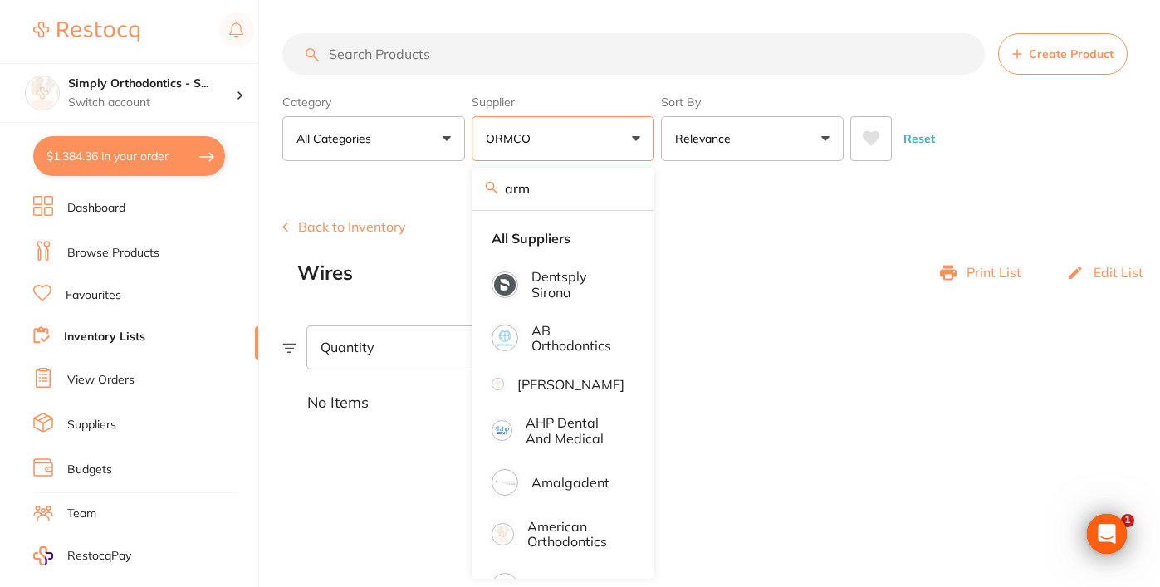
click at [545, 64] on input "search" at bounding box center [633, 54] width 702 height 42
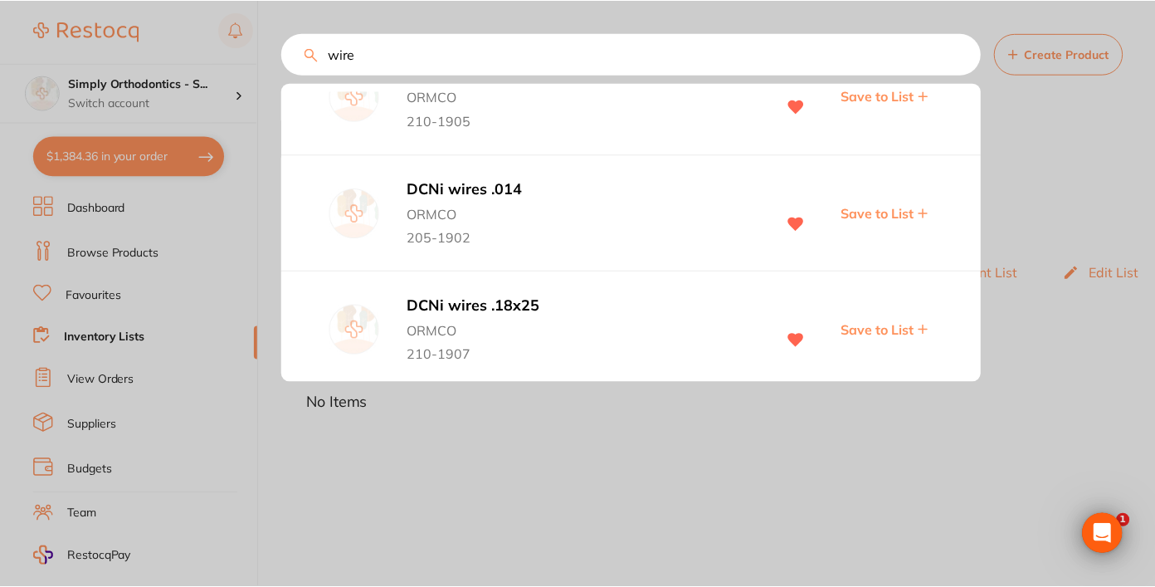
scroll to position [171, 0]
type input "wire"
click at [886, 214] on span "Save to List" at bounding box center [880, 211] width 73 height 15
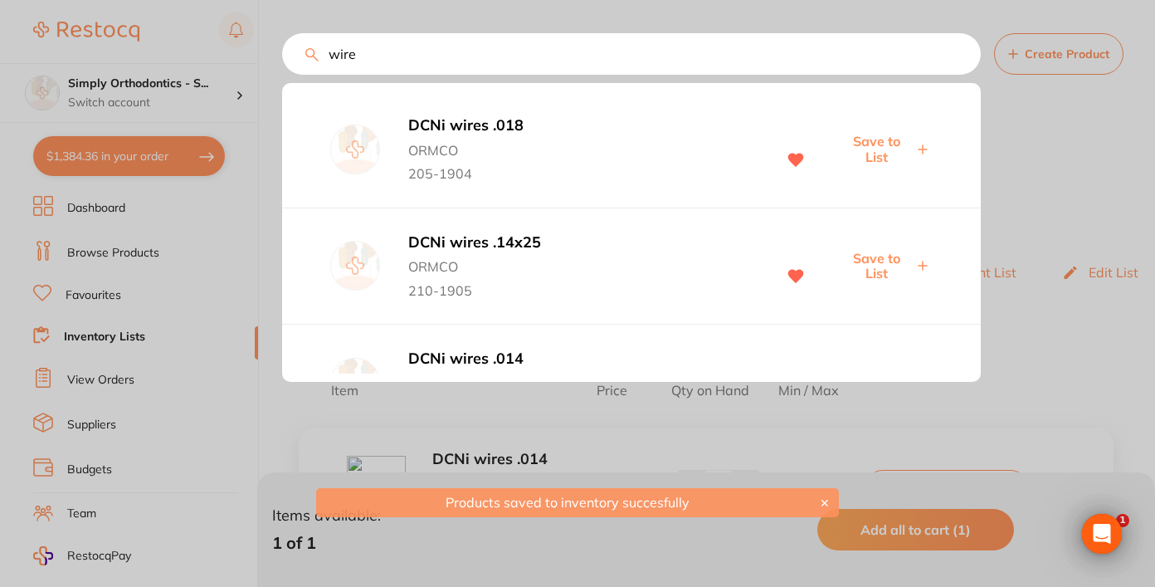
scroll to position [0, 0]
click at [882, 155] on span "Save to List" at bounding box center [877, 149] width 73 height 31
click at [872, 262] on span "Save to List" at bounding box center [877, 266] width 73 height 31
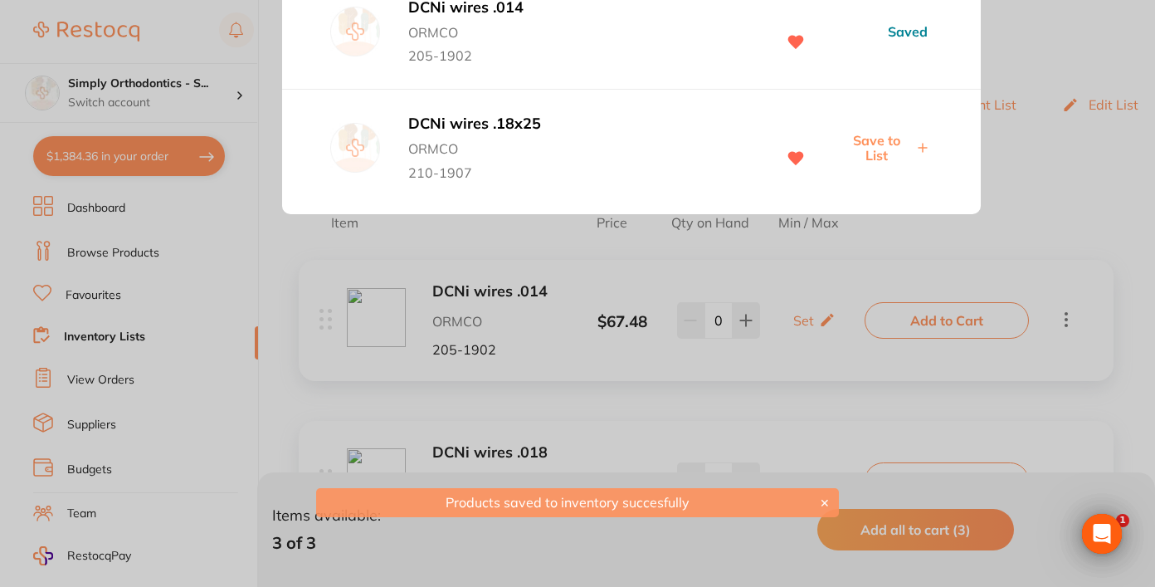
click at [877, 149] on span "Save to List" at bounding box center [877, 148] width 73 height 31
click at [1062, 203] on div at bounding box center [577, 293] width 1155 height 587
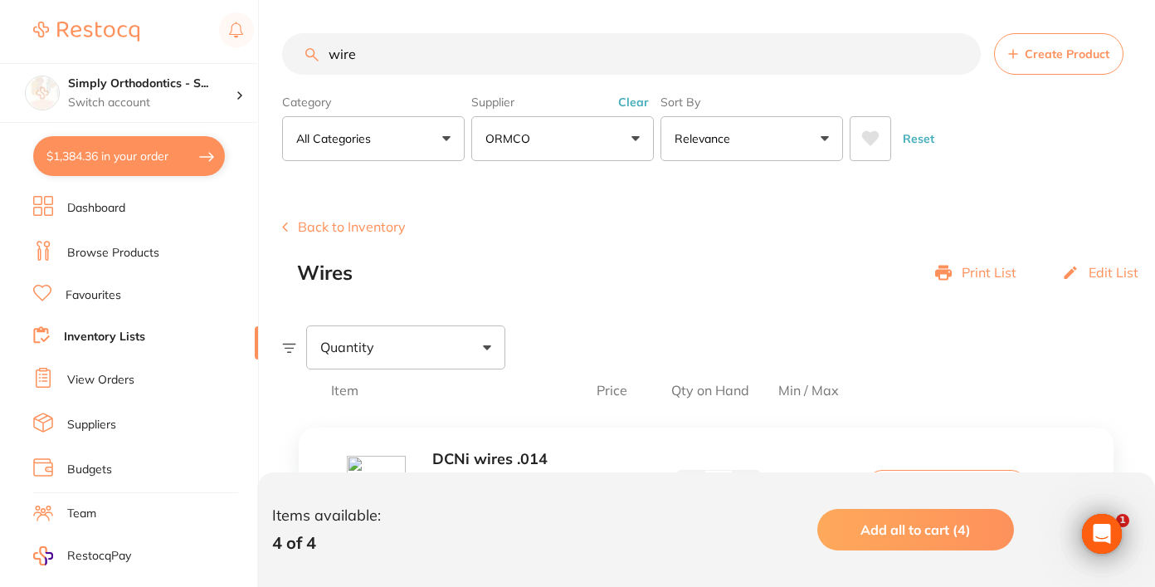
click at [642, 105] on button "Clear" at bounding box center [633, 102] width 41 height 15
click at [634, 140] on button "All Suppliers" at bounding box center [562, 138] width 183 height 45
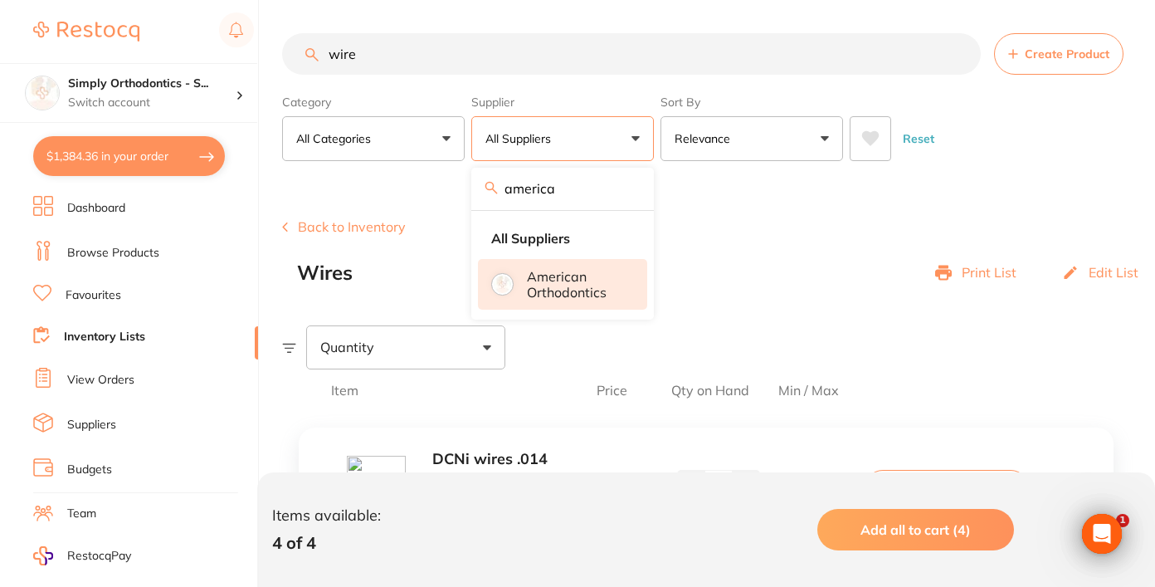
type input "america"
click at [562, 275] on p "American Orthodontics" at bounding box center [576, 284] width 98 height 31
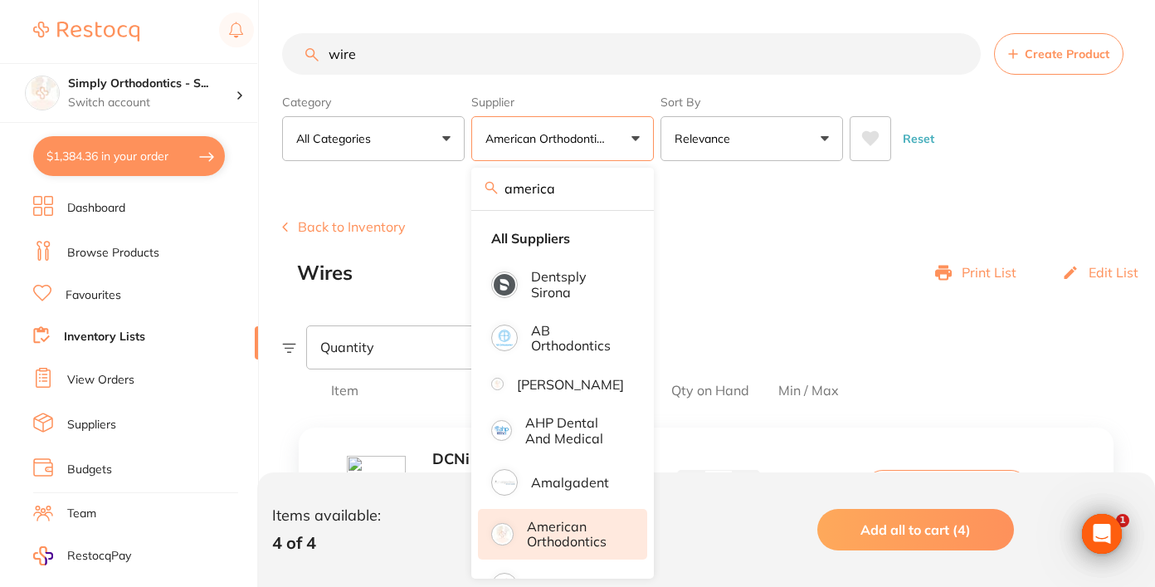
click at [817, 51] on input "wire" at bounding box center [631, 54] width 699 height 42
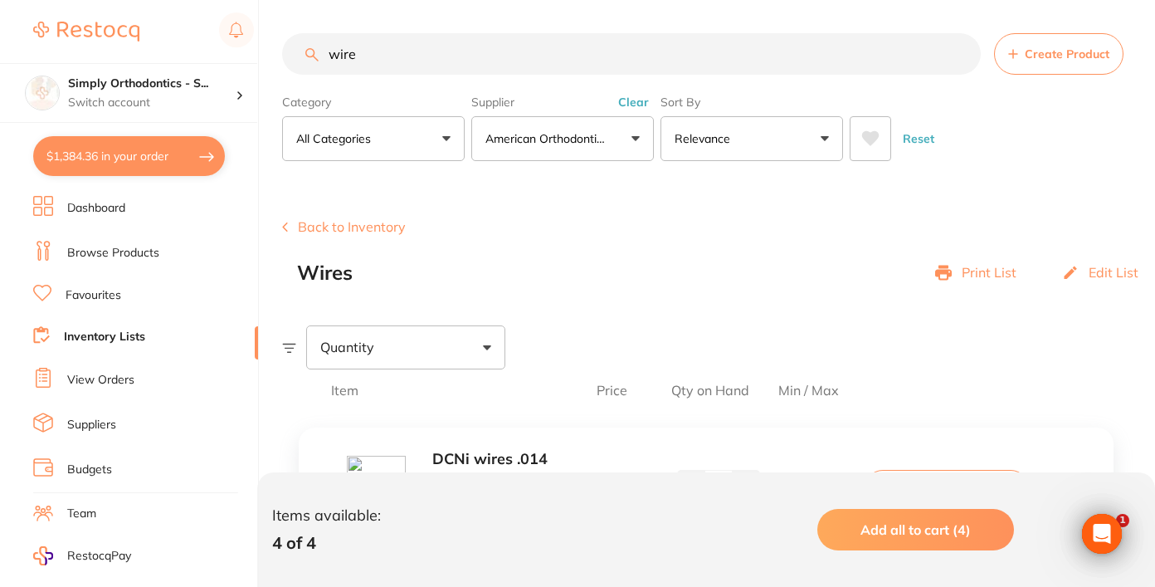
click at [834, 57] on input "wire" at bounding box center [631, 54] width 699 height 42
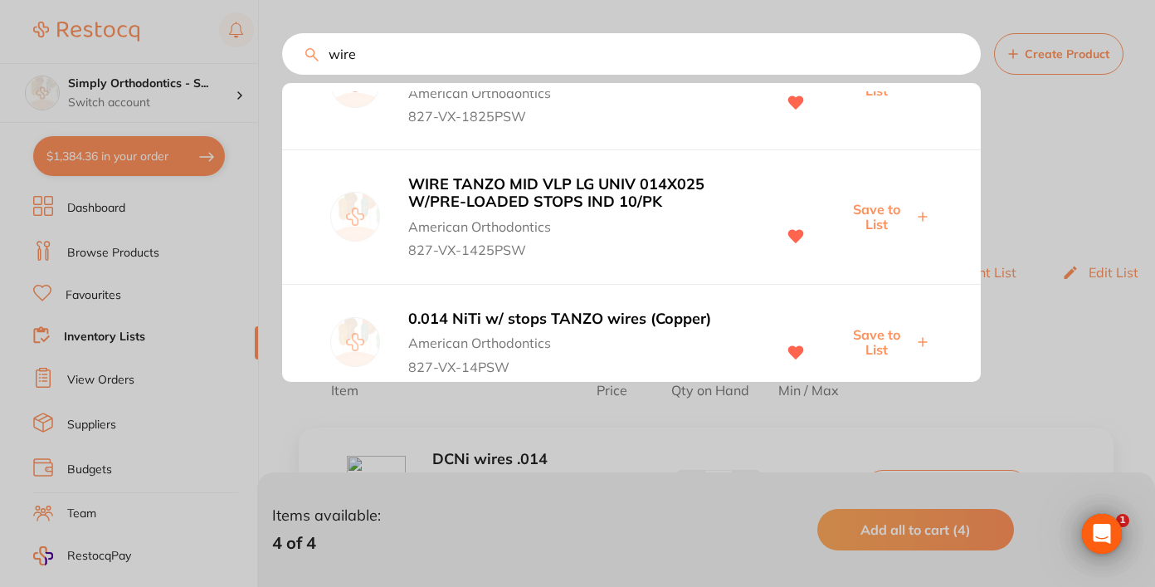
scroll to position [144, 0]
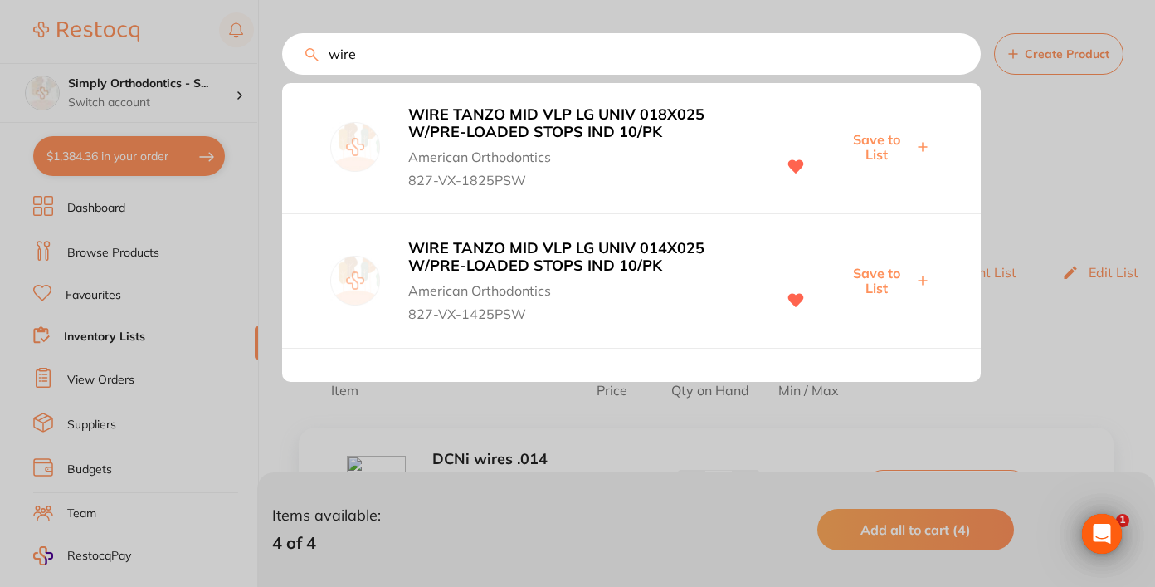
drag, startPoint x: 359, startPoint y: 56, endPoint x: 315, endPoint y: 56, distance: 44.8
click at [315, 56] on div "wire WIRE TANZO MID VLP LG UNIV 018 W/PRE-LOADED STOPS IND 10/PK American Ortho…" at bounding box center [718, 54] width 873 height 42
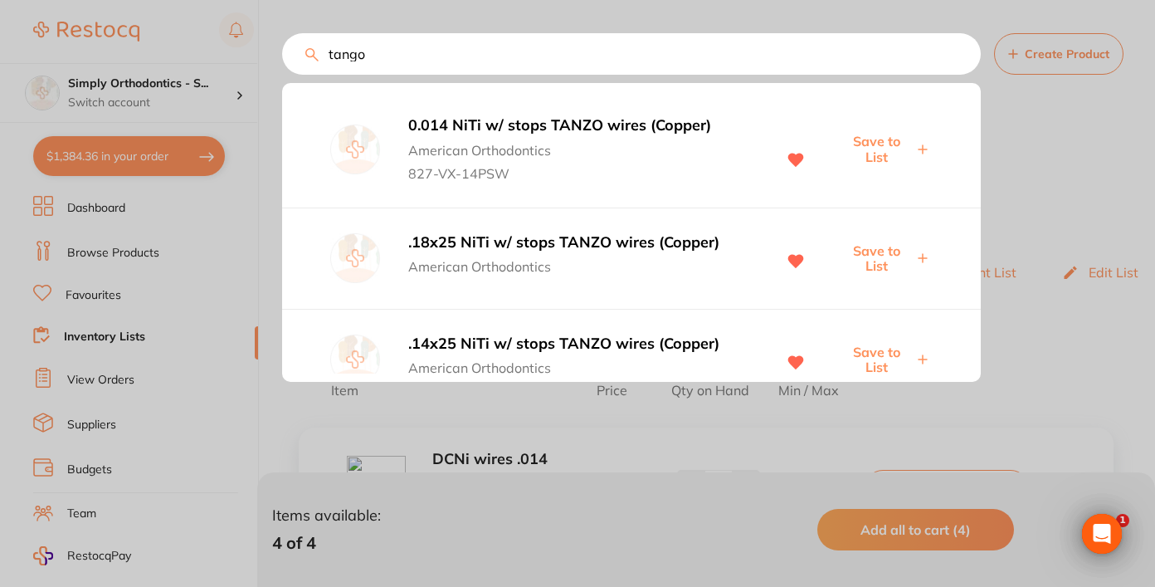
scroll to position [0, 0]
type input "tango"
click at [877, 142] on span "Save to List" at bounding box center [877, 149] width 73 height 31
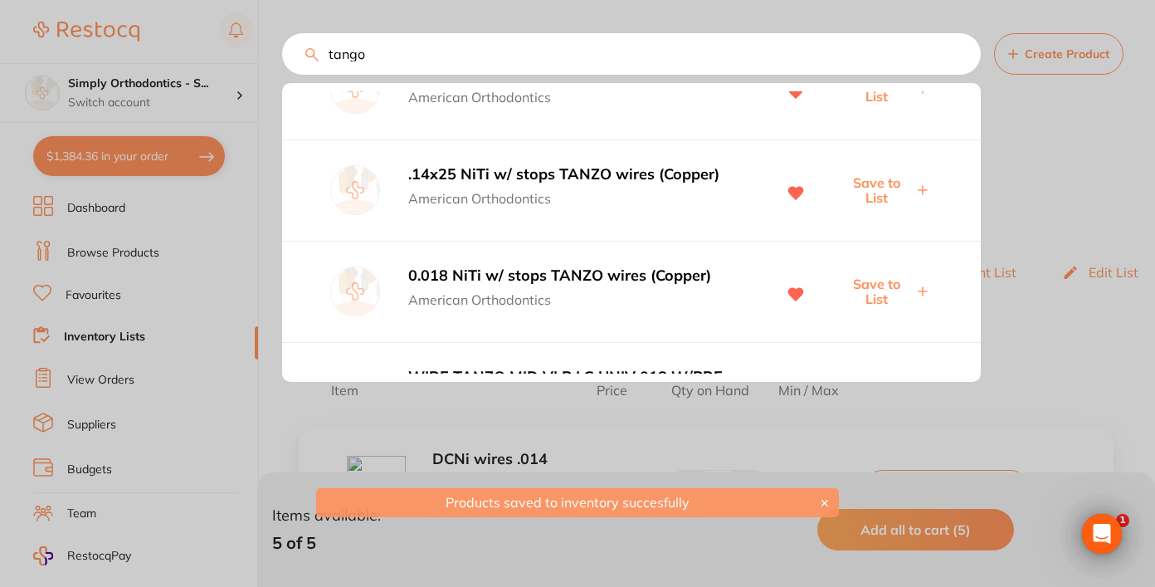
click at [871, 295] on span "Save to List" at bounding box center [877, 291] width 73 height 31
click at [872, 192] on span "Save to List" at bounding box center [877, 190] width 73 height 31
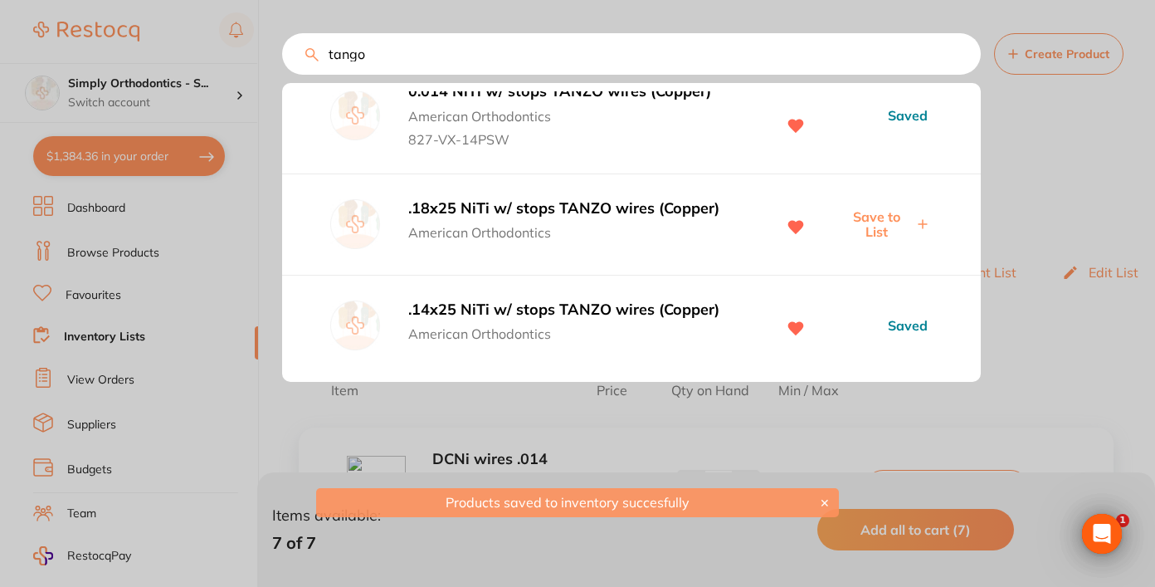
click at [871, 228] on span "Save to List" at bounding box center [877, 224] width 73 height 31
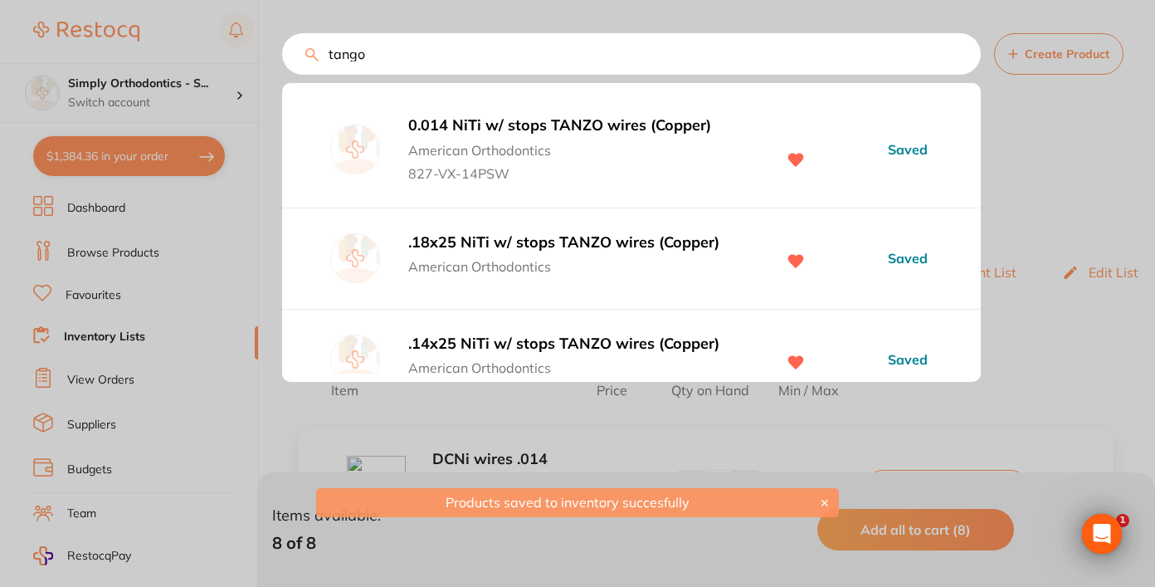
click at [957, 56] on input "tango" at bounding box center [631, 54] width 699 height 42
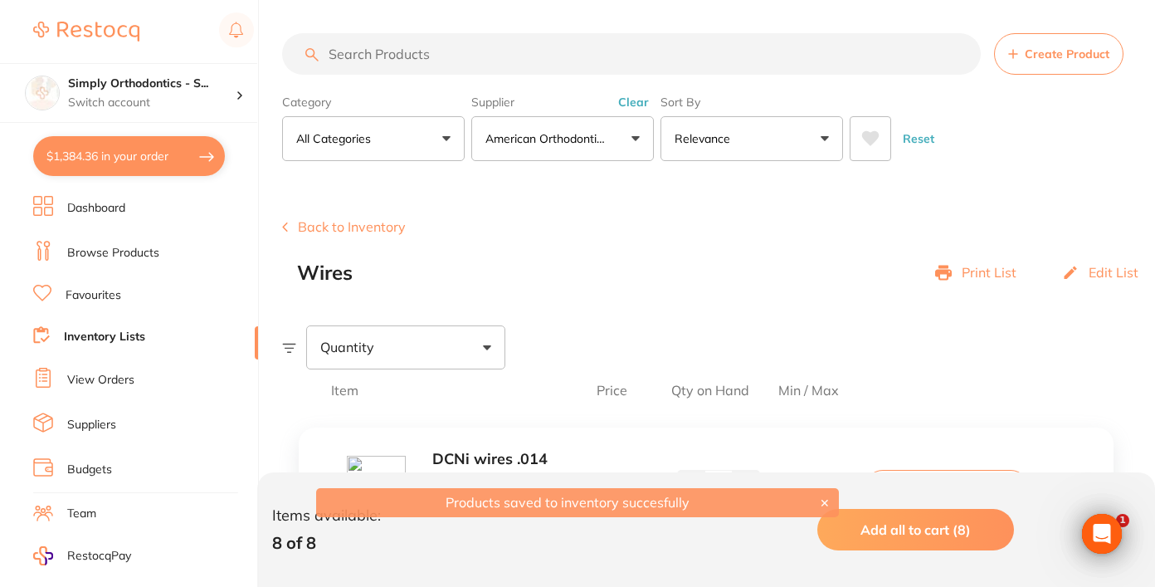
click at [640, 103] on button "Clear" at bounding box center [633, 102] width 41 height 15
click at [569, 52] on input "search" at bounding box center [631, 54] width 699 height 42
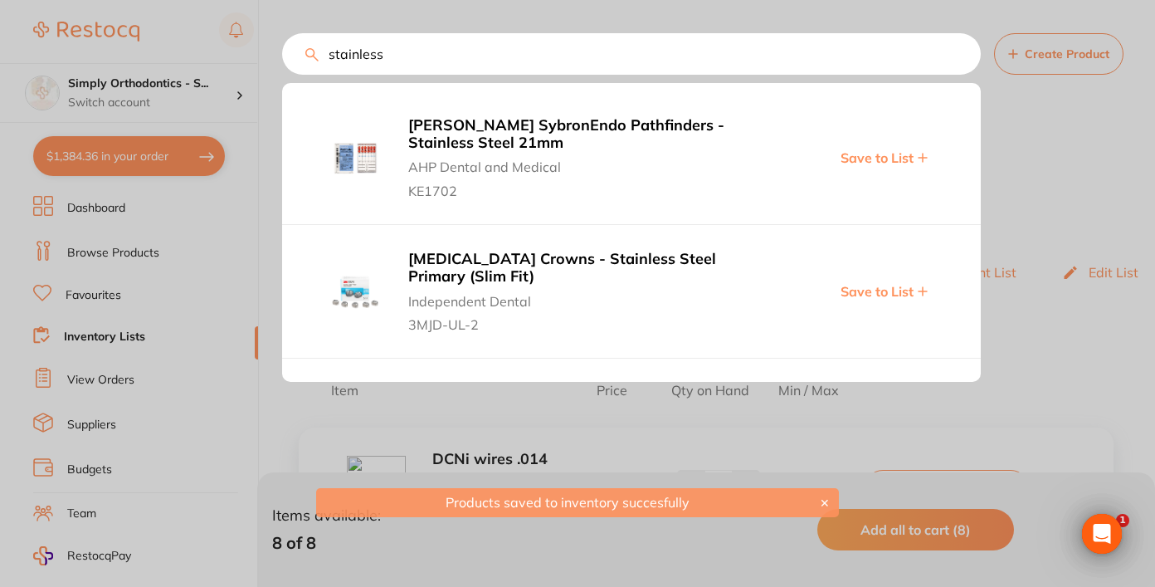
type input "stainless"
click at [1049, 140] on div at bounding box center [577, 293] width 1155 height 587
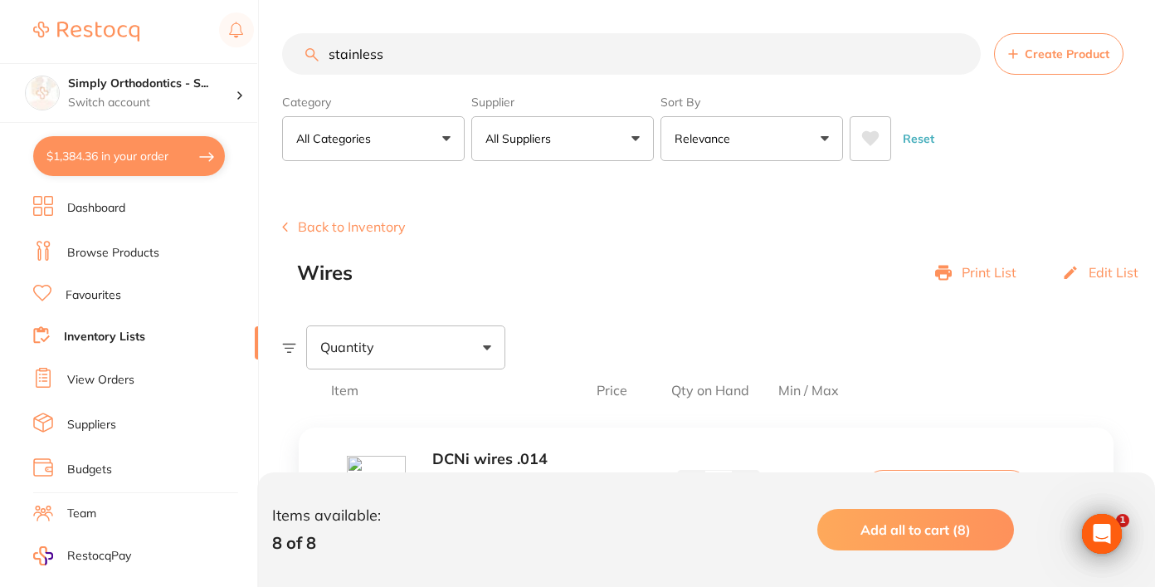
click at [960, 59] on input "stainless" at bounding box center [631, 54] width 699 height 42
click at [649, 144] on button "All Suppliers" at bounding box center [562, 138] width 183 height 45
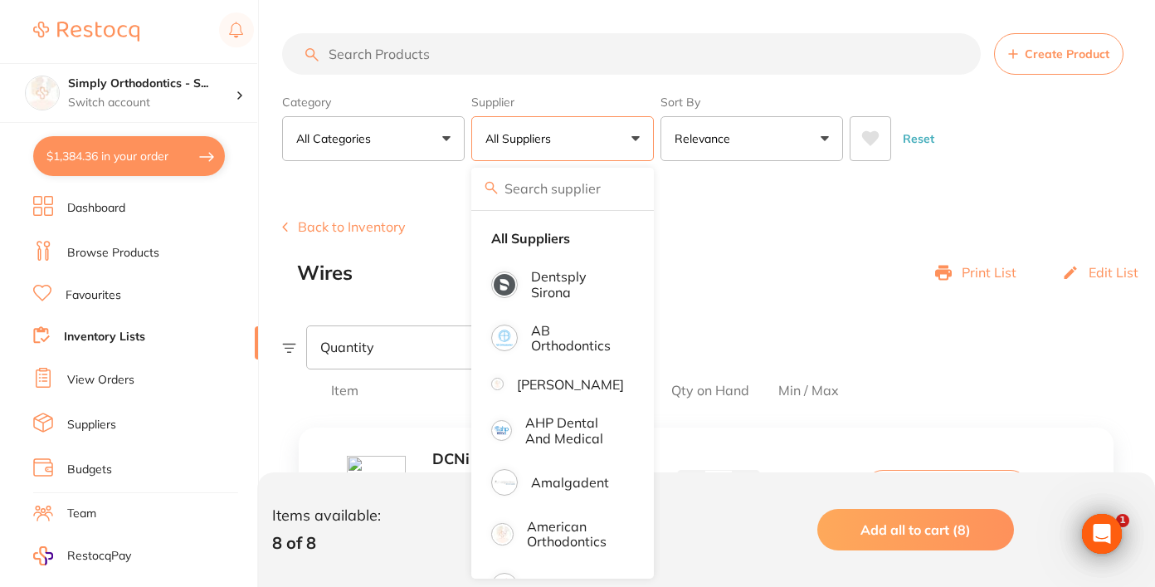
click at [584, 54] on input "search" at bounding box center [631, 54] width 699 height 42
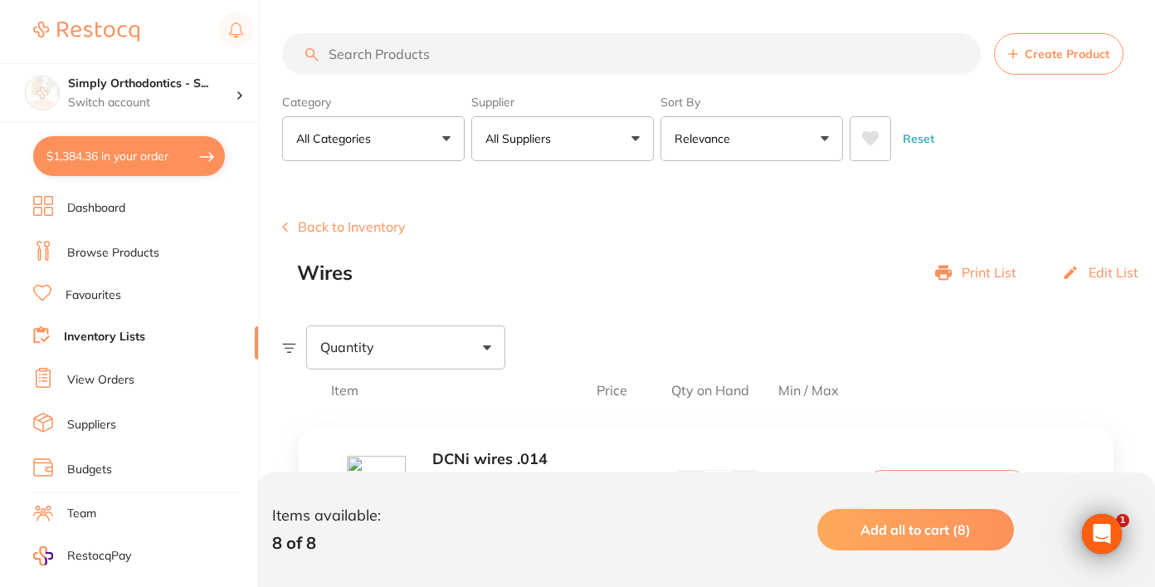
click at [568, 146] on button "All Suppliers" at bounding box center [562, 138] width 183 height 45
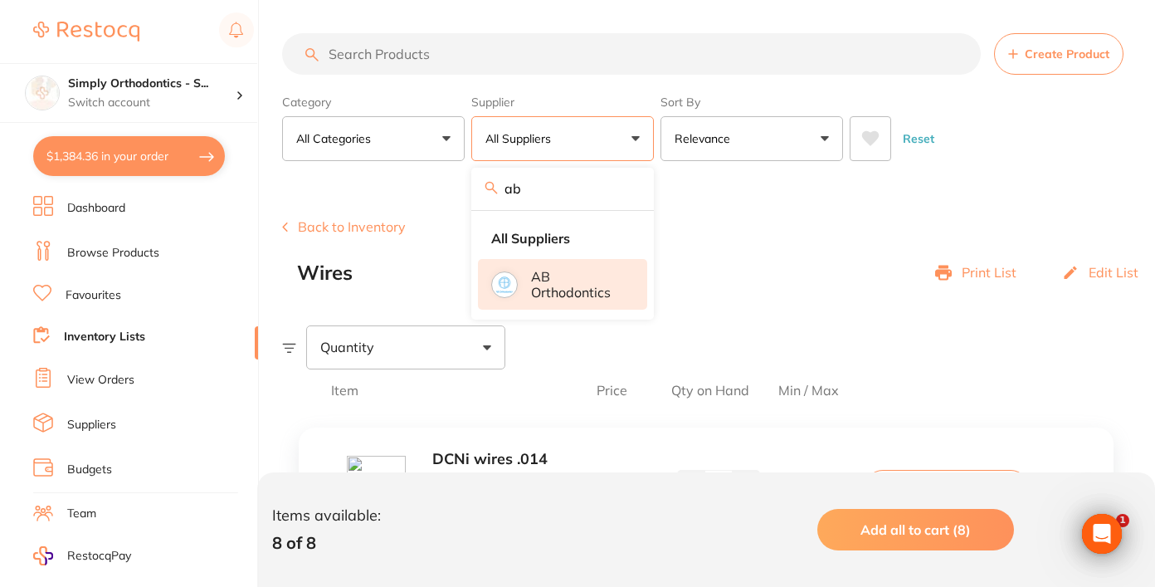
type input "ab"
click at [548, 286] on p "AB Orthodontics" at bounding box center [577, 284] width 93 height 31
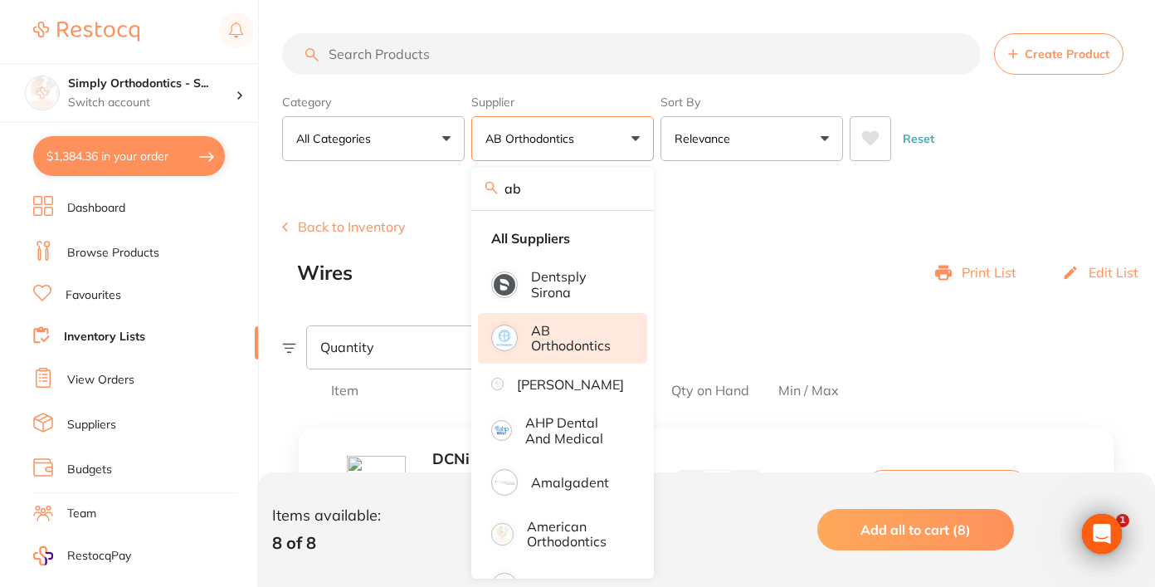
click at [584, 56] on input "search" at bounding box center [631, 54] width 699 height 42
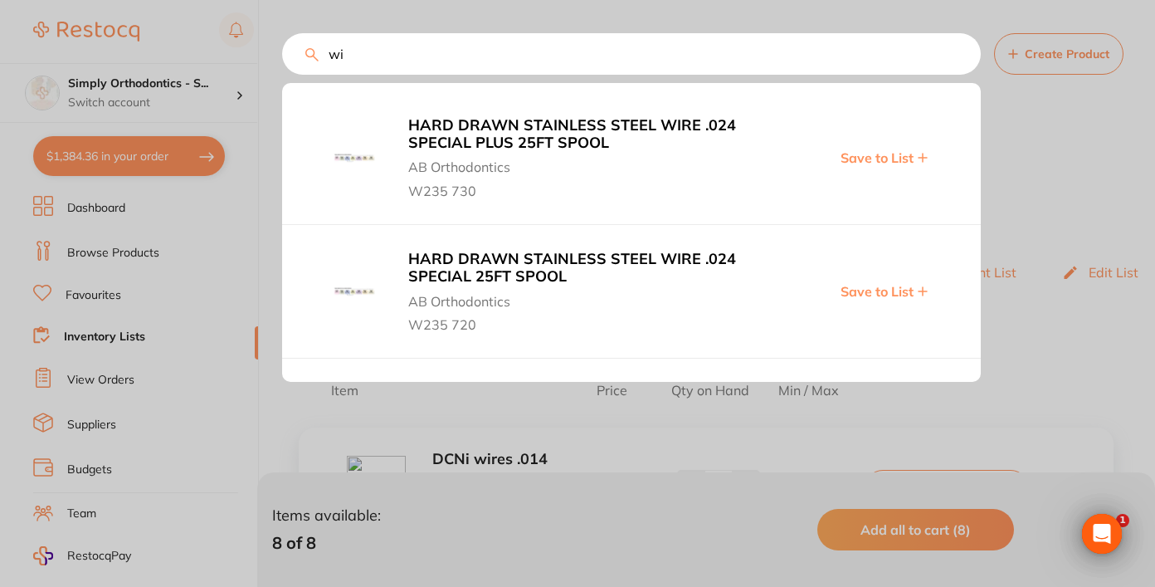
type input "w"
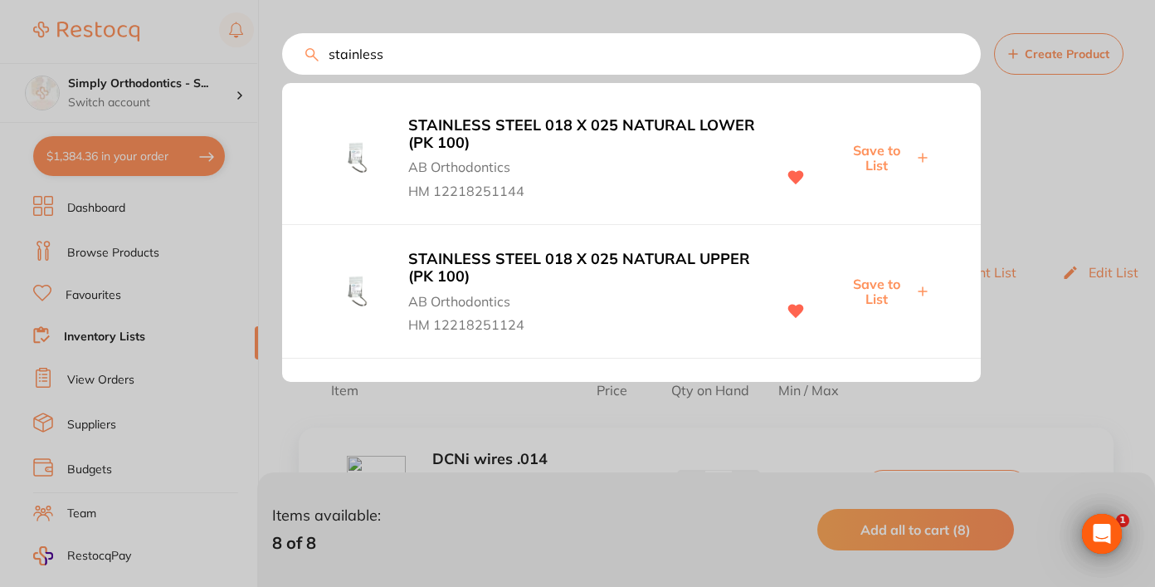
click at [886, 290] on span "Save to List" at bounding box center [877, 291] width 73 height 31
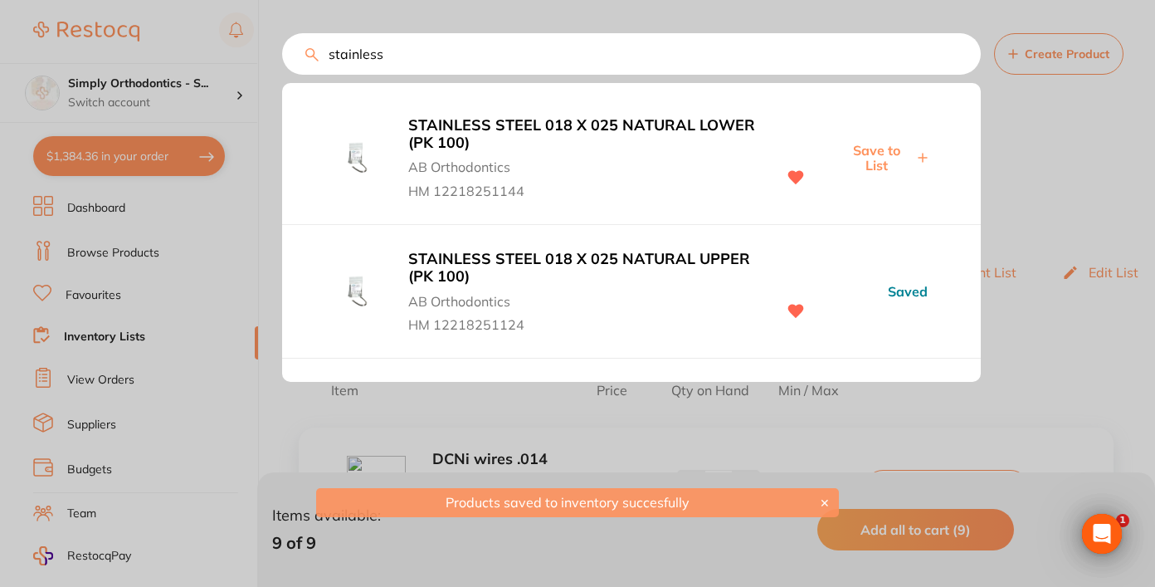
click at [875, 155] on span "Save to List" at bounding box center [877, 158] width 73 height 31
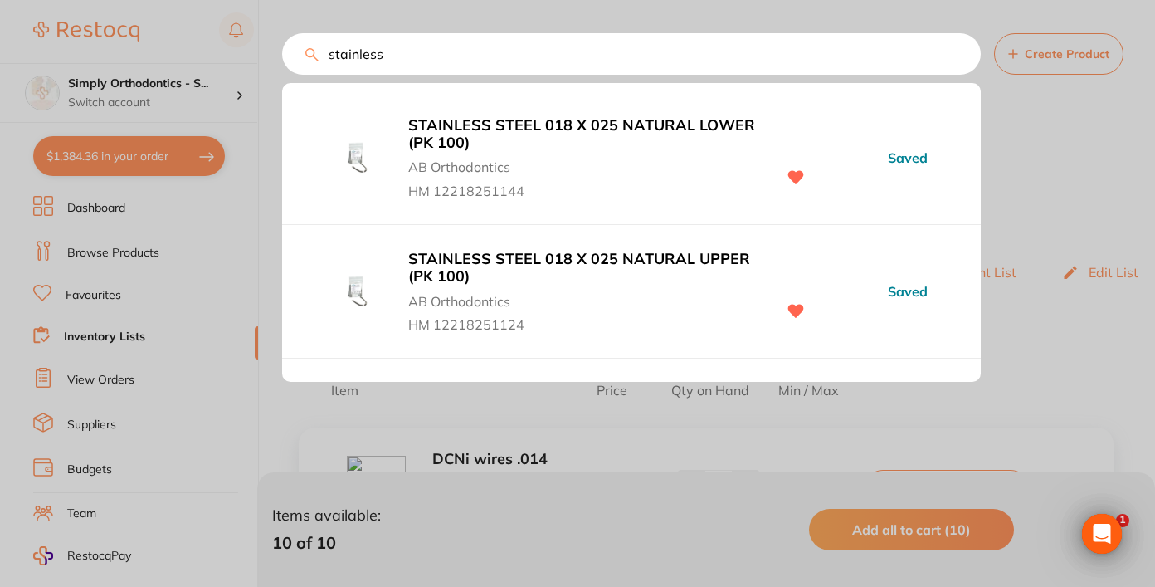
drag, startPoint x: 395, startPoint y: 56, endPoint x: 290, endPoint y: 62, distance: 105.6
click at [290, 62] on input "stainless" at bounding box center [631, 54] width 699 height 42
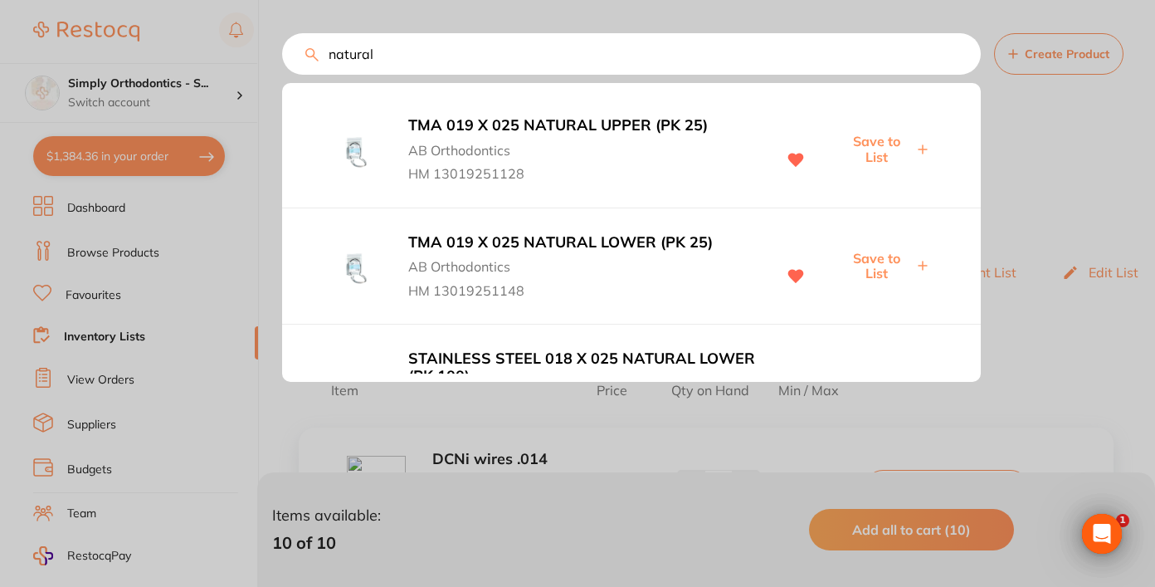
type input "natural"
click at [882, 147] on span "Save to List" at bounding box center [877, 149] width 73 height 31
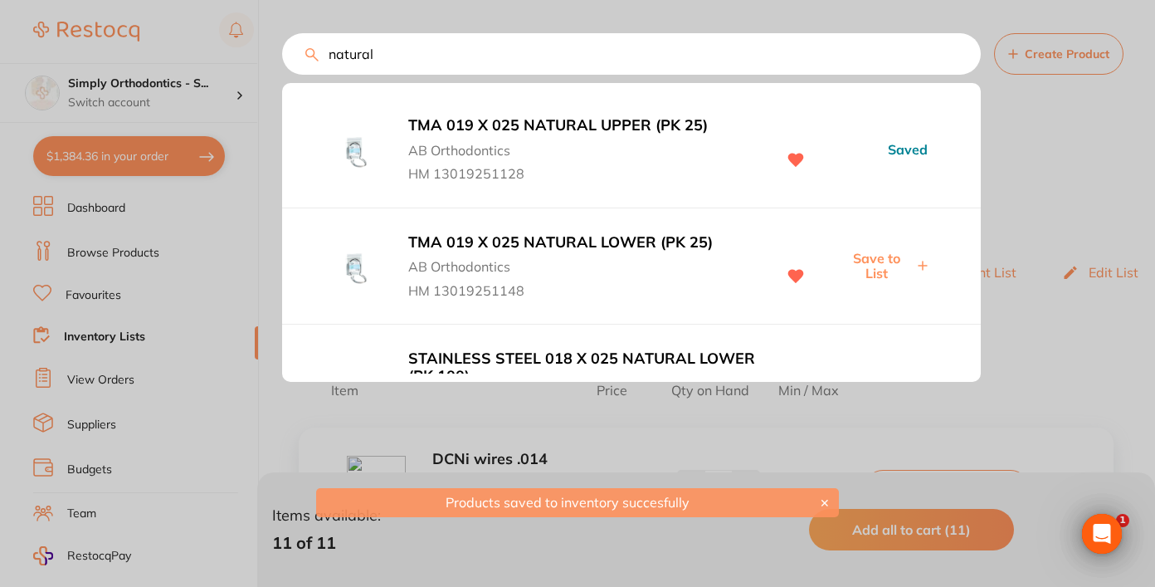
click at [880, 262] on span "Save to List" at bounding box center [877, 266] width 73 height 31
click at [961, 58] on input "natural" at bounding box center [631, 54] width 699 height 42
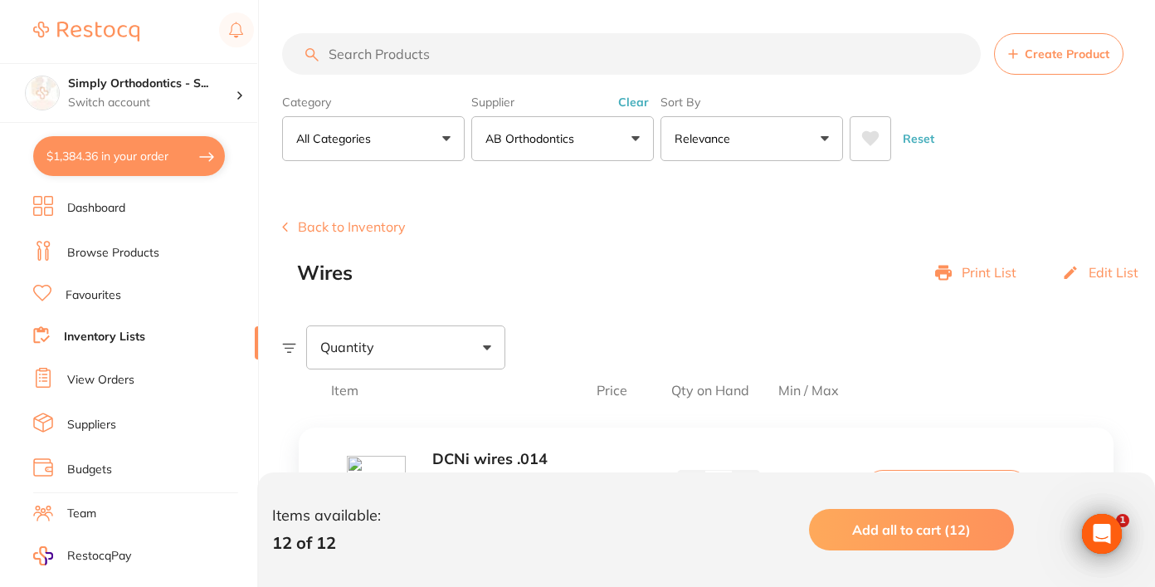
click at [118, 335] on link "Inventory Lists" at bounding box center [104, 337] width 81 height 17
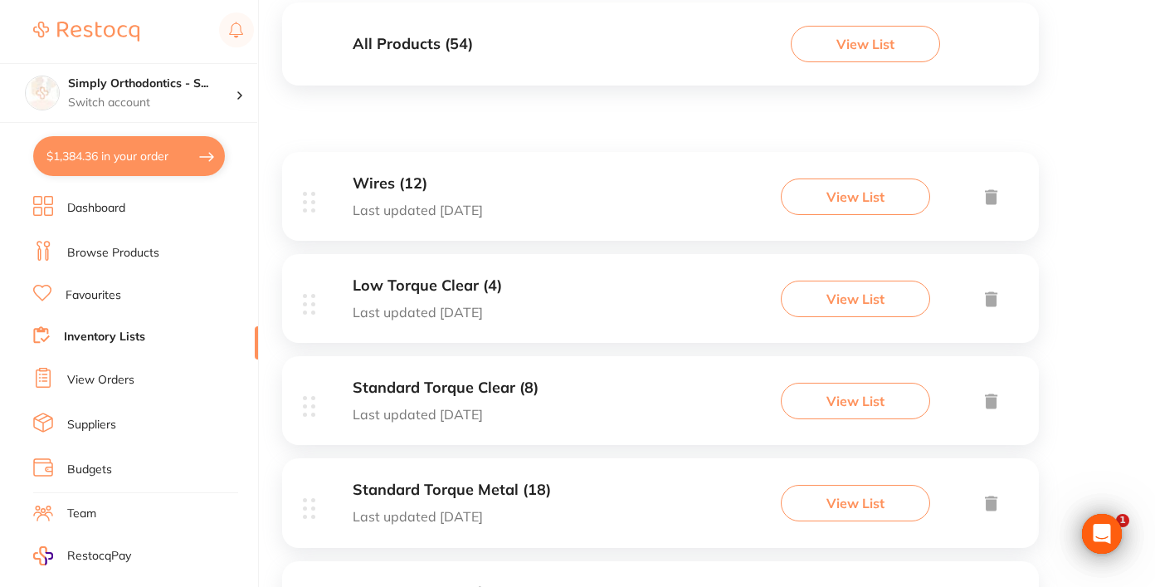
scroll to position [194, 0]
